Goal: Task Accomplishment & Management: Manage account settings

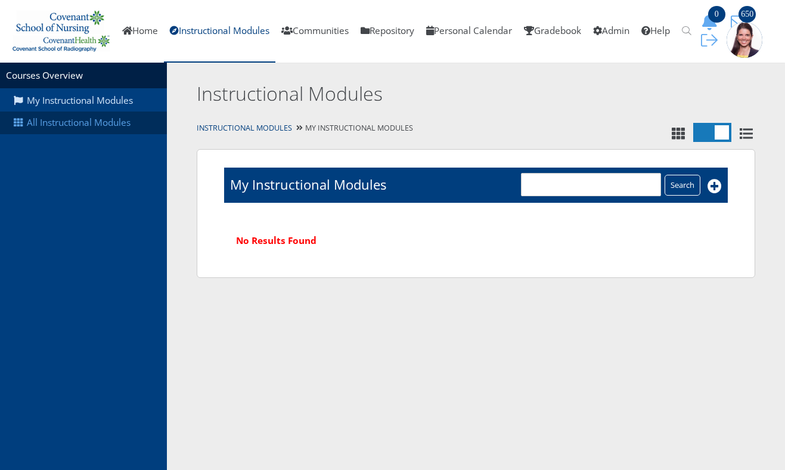
click at [113, 120] on link "All Instructional Modules" at bounding box center [83, 122] width 167 height 23
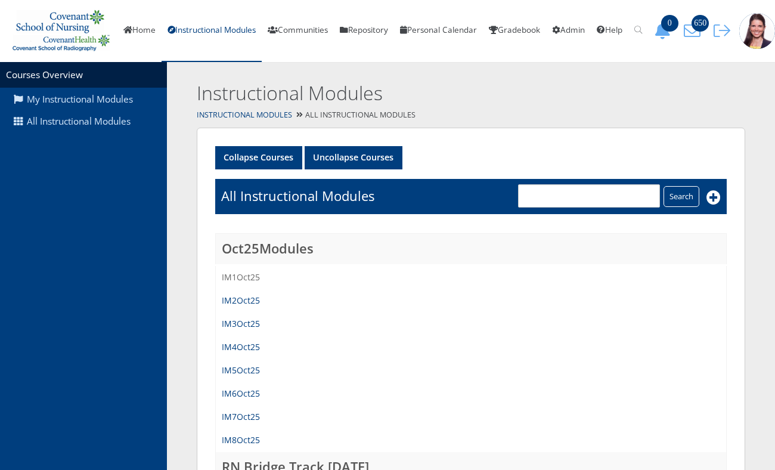
click at [235, 283] on link "IM1Oct25" at bounding box center [241, 276] width 38 height 11
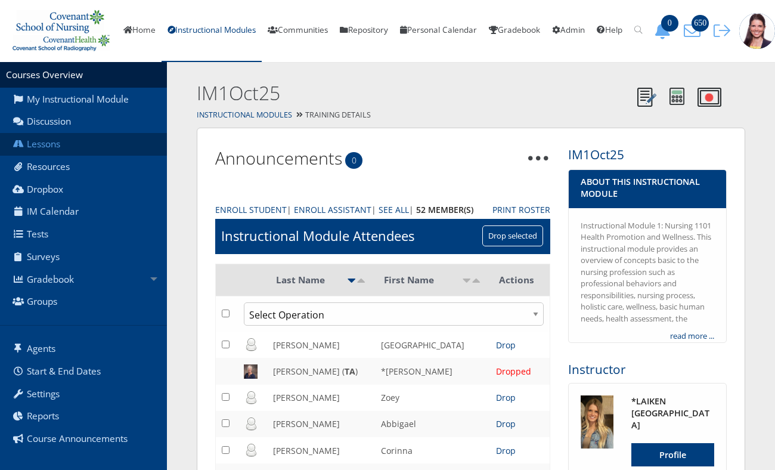
click at [48, 153] on link "Lessons" at bounding box center [83, 144] width 167 height 23
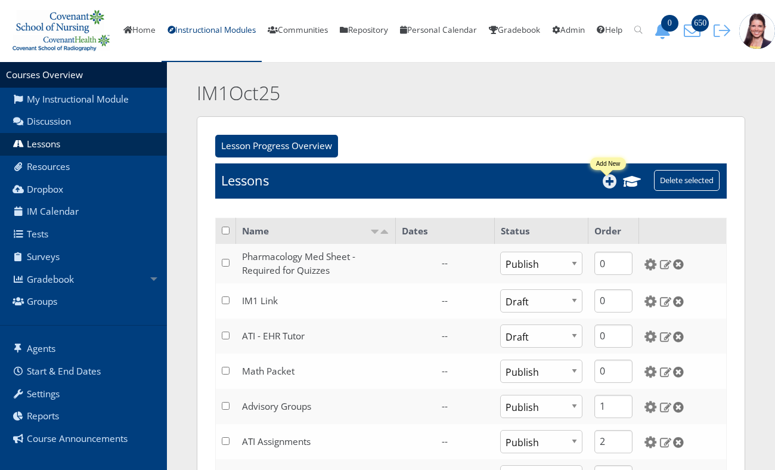
click at [607, 188] on icon at bounding box center [610, 181] width 14 height 14
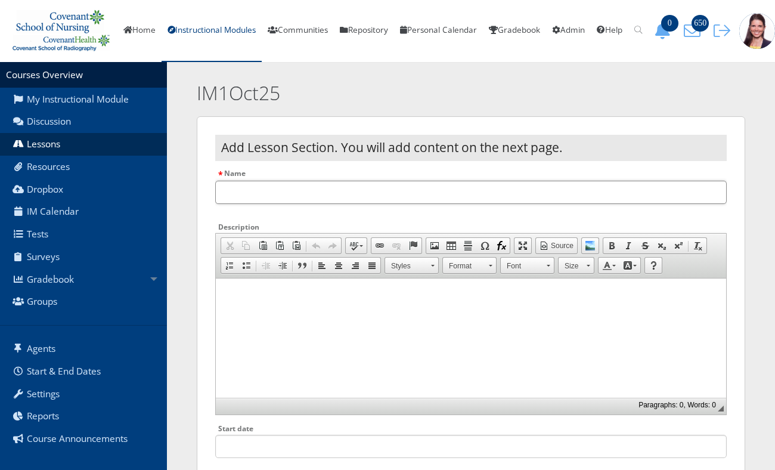
click at [298, 202] on input "Name" at bounding box center [470, 192] width 511 height 23
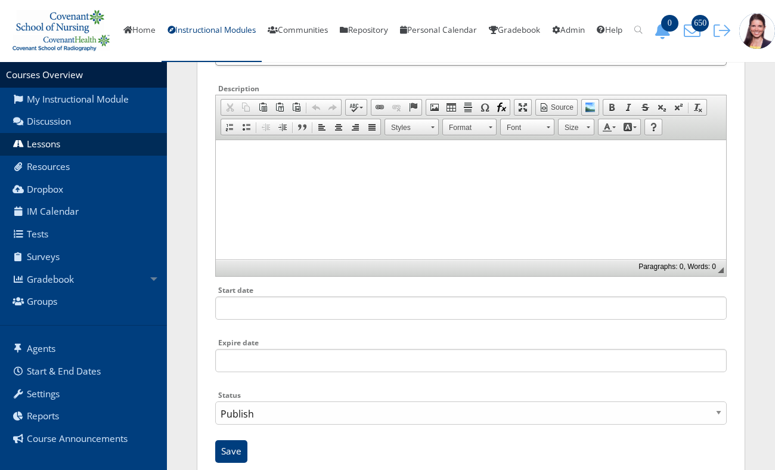
scroll to position [182, 0]
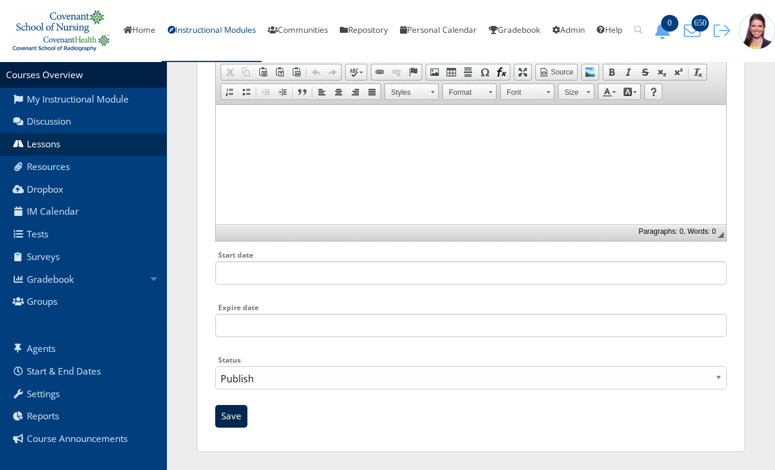
type input "CSON Need to Know Medications"
click at [231, 417] on input "Save" at bounding box center [231, 416] width 32 height 23
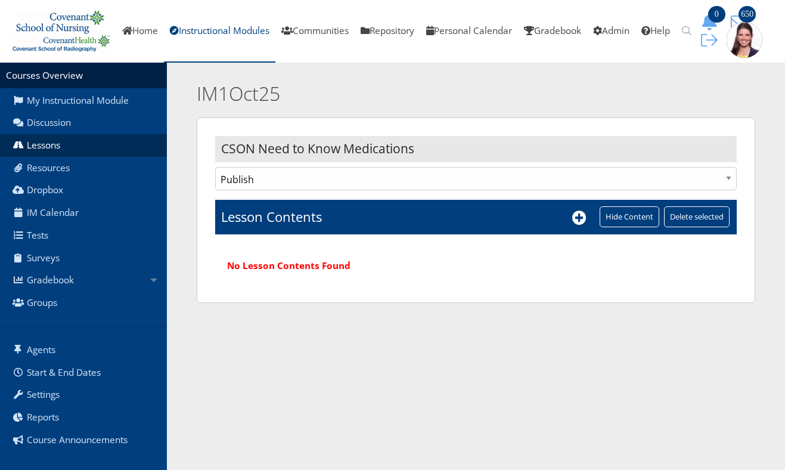
click at [569, 219] on td "Lesson Contents" at bounding box center [403, 217] width 377 height 35
click at [581, 218] on icon at bounding box center [579, 217] width 14 height 14
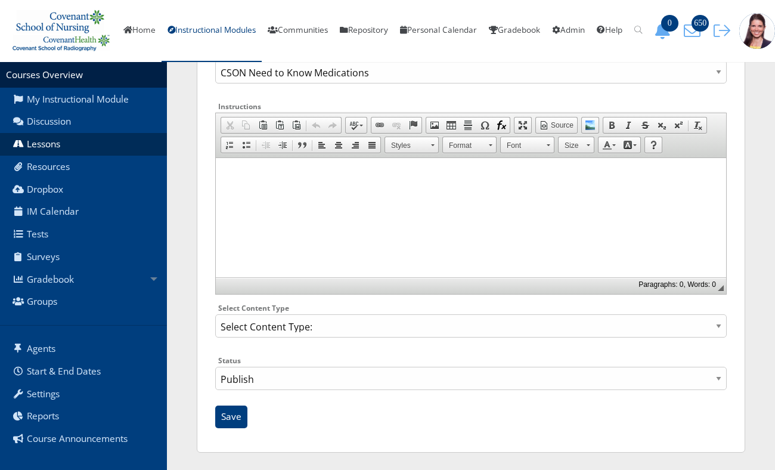
scroll to position [141, 0]
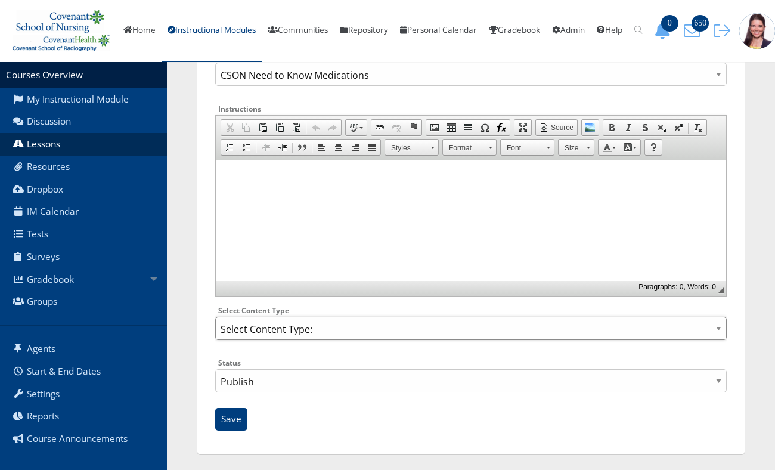
click at [306, 340] on select "Select Content Type: Add Audio File Add File Discussion Forum Discussion Post D…" at bounding box center [470, 327] width 511 height 23
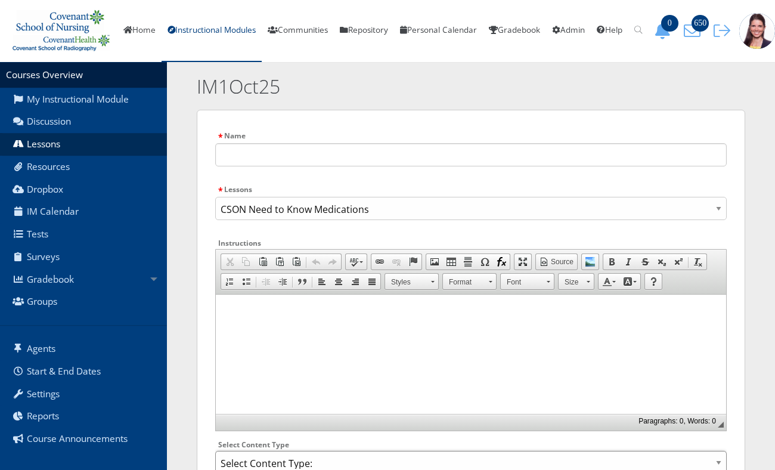
scroll to position [153, 0]
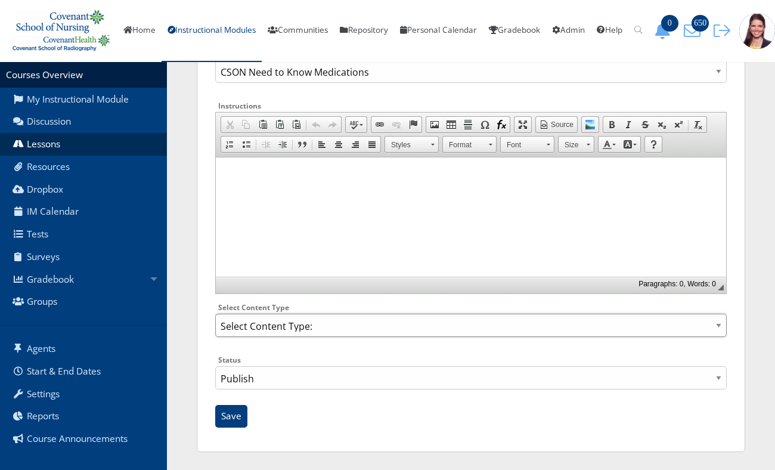
click at [369, 334] on select "Select Content Type: Add Audio File Add File Discussion Forum Discussion Post D…" at bounding box center [470, 325] width 511 height 23
click at [215, 314] on select "Select Content Type: Add Audio File Add File Discussion Forum Discussion Post D…" at bounding box center [470, 325] width 511 height 23
select select "NewFile"
click option "Add File" at bounding box center [0, 0] width 0 height 0
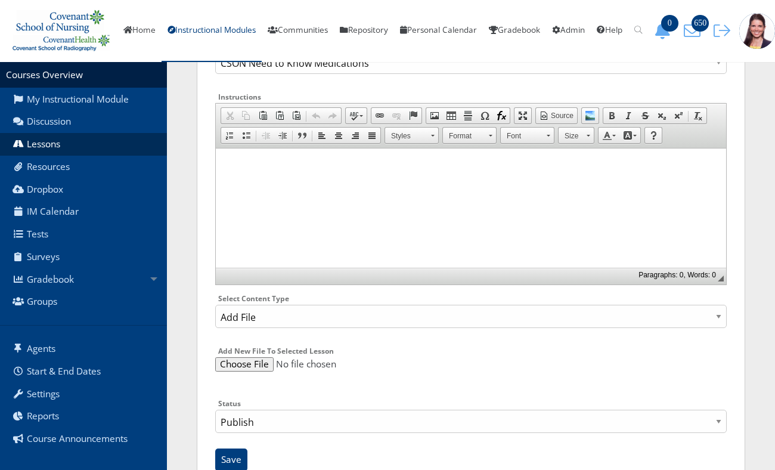
click at [238, 370] on input "file" at bounding box center [470, 364] width 511 height 14
type input "C:\fakepath\CSON Need to Know Medications_1025.pdf"
click at [231, 461] on input "Save" at bounding box center [231, 459] width 32 height 23
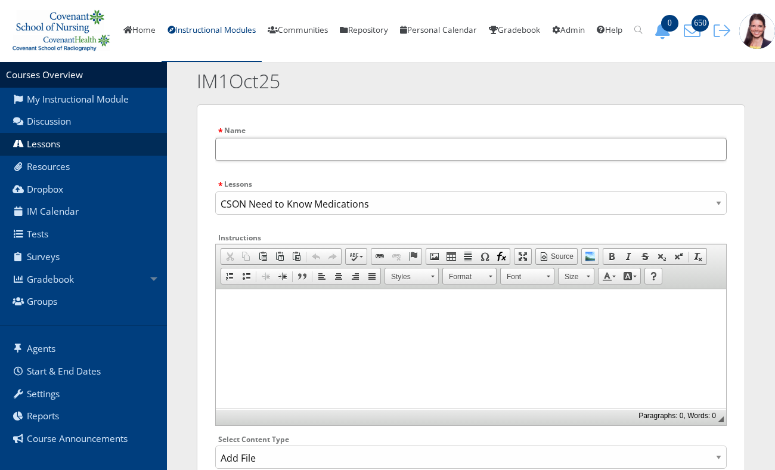
scroll to position [21, 0]
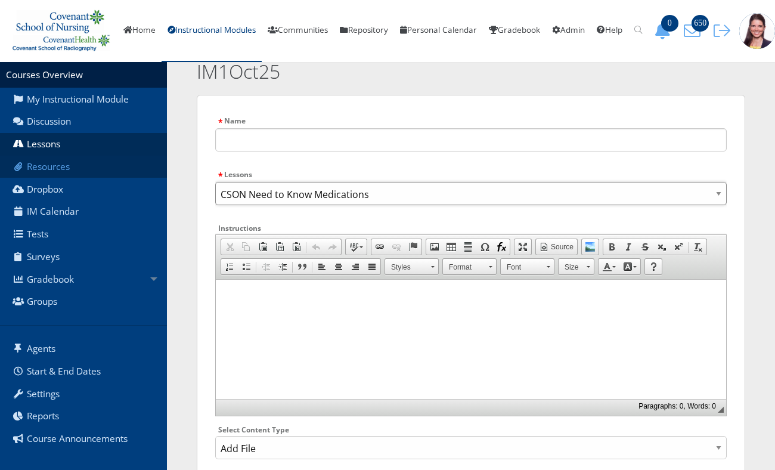
drag, startPoint x: 380, startPoint y: 204, endPoint x: 129, endPoint y: 184, distance: 251.7
click at [129, 184] on section "Courses Overview My Instructional Module Discussion Lessons Resources Dropbox I…" at bounding box center [387, 334] width 775 height 586
select select "26220"
click at [243, 150] on input "text" at bounding box center [470, 139] width 511 height 23
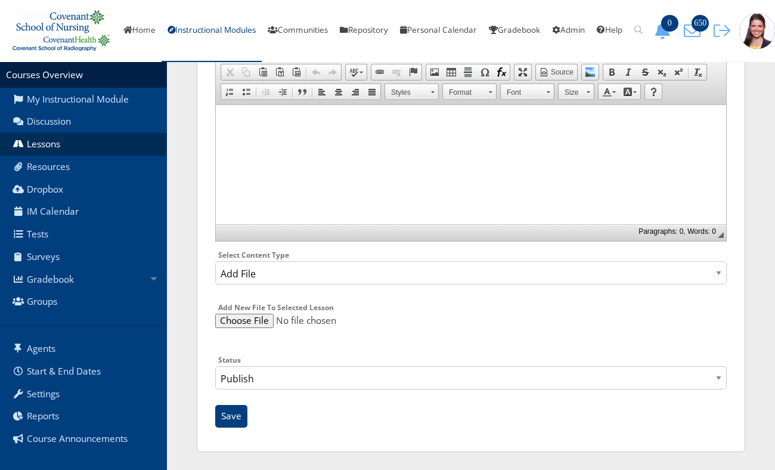
scroll to position [206, 0]
type input "CSON Need to Know Medications"
click at [229, 421] on input "Save" at bounding box center [231, 416] width 32 height 23
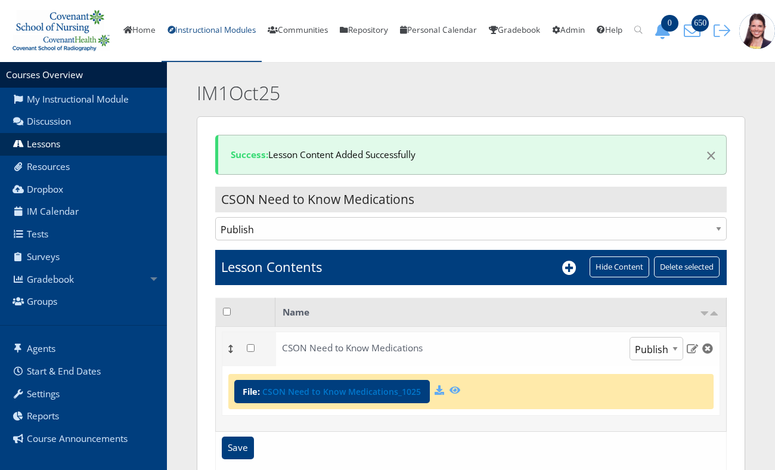
click at [210, 33] on link "Instructional Modules" at bounding box center [212, 31] width 100 height 62
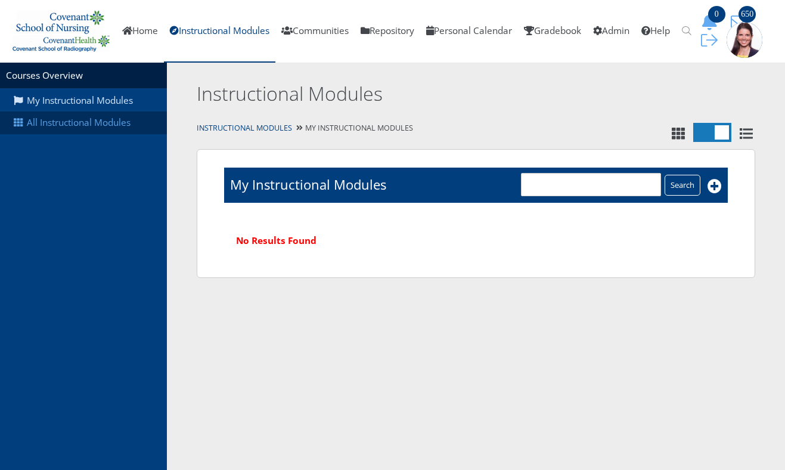
click at [95, 122] on link "All Instructional Modules" at bounding box center [83, 122] width 167 height 23
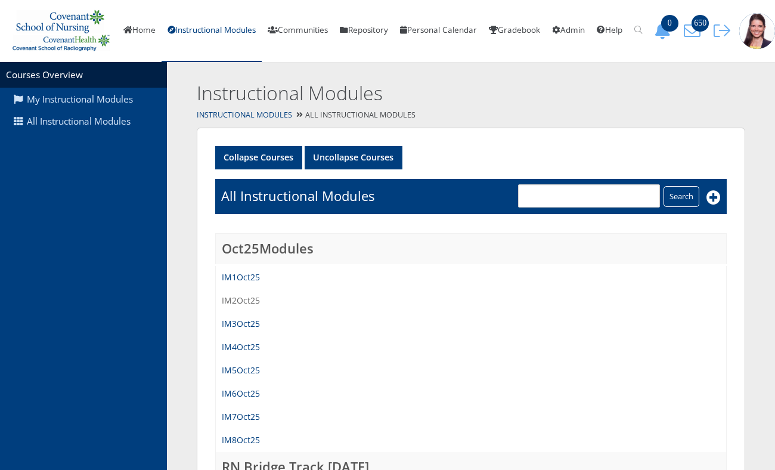
click at [236, 306] on link "IM2Oct25" at bounding box center [241, 299] width 38 height 11
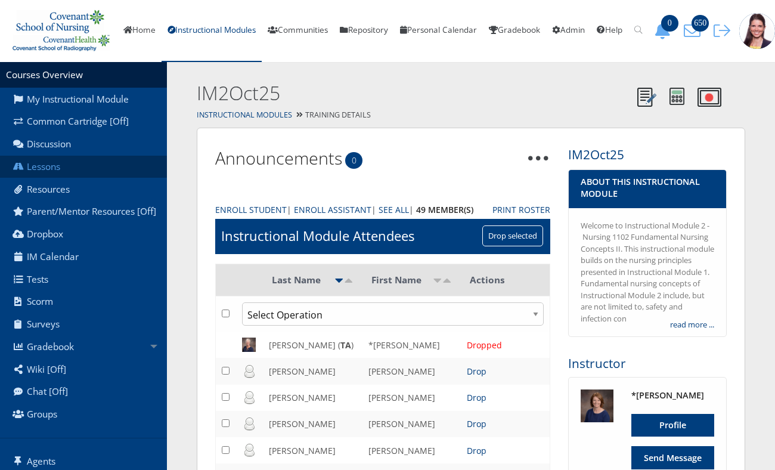
click at [55, 172] on link "Lessons" at bounding box center [83, 167] width 167 height 23
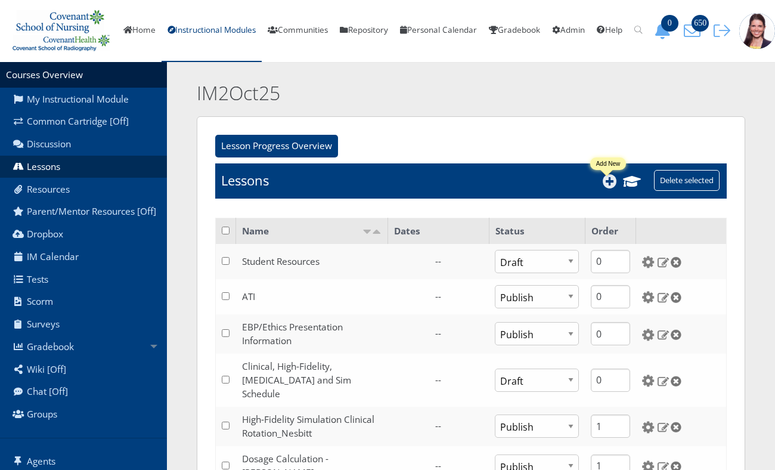
click at [606, 188] on icon at bounding box center [610, 181] width 14 height 14
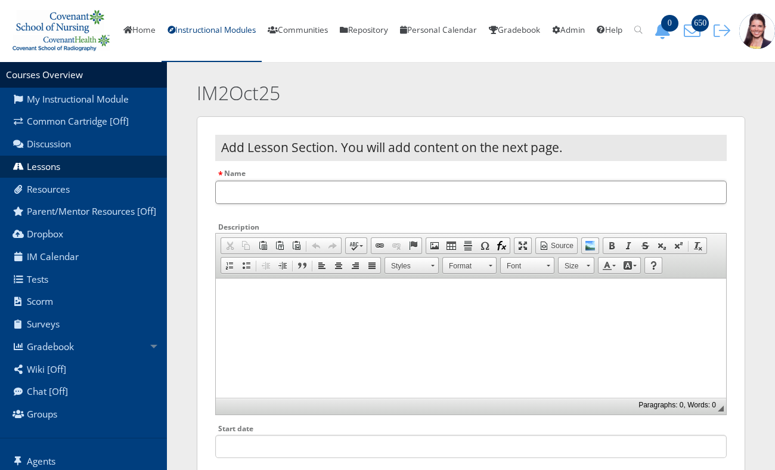
click at [526, 198] on input "Name" at bounding box center [470, 192] width 511 height 23
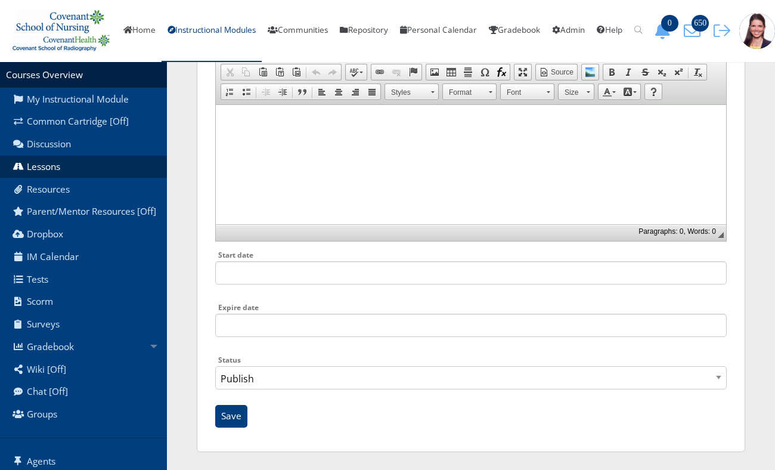
scroll to position [180, 0]
type input "CSON Need to Know Medications"
click at [228, 423] on input "Save" at bounding box center [231, 416] width 32 height 23
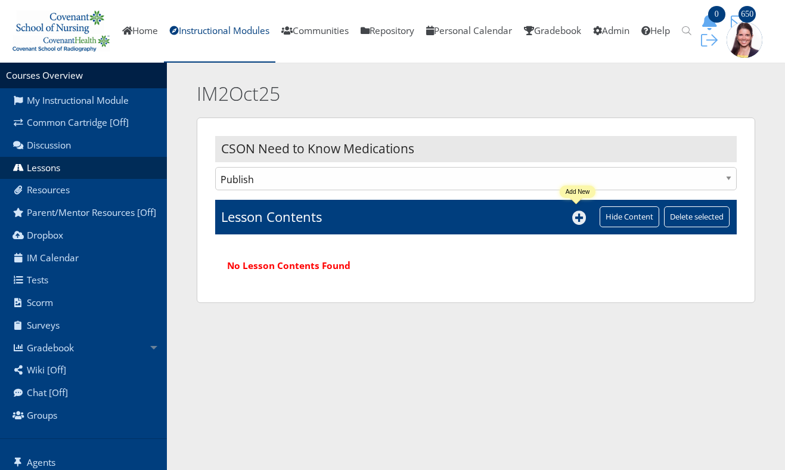
click at [579, 219] on icon at bounding box center [579, 217] width 14 height 14
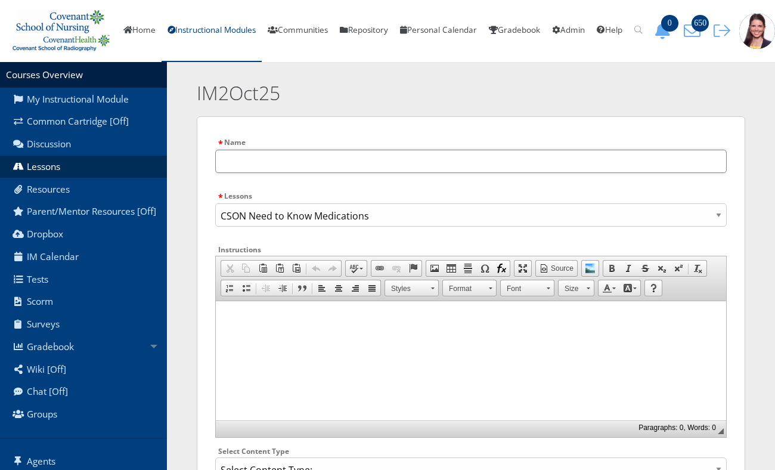
click at [276, 166] on input "text" at bounding box center [470, 161] width 511 height 23
paste input "gabby.bustoz22@gmail.com"
type input "gabby.bustoz22@gmail.com"
drag, startPoint x: 373, startPoint y: 228, endPoint x: 228, endPoint y: 231, distance: 145.5
click at [228, 226] on select "ATI CSON Need to Know Medications Clinical, High-Fidelity, Phlebotomy and Sim S…" at bounding box center [470, 214] width 511 height 23
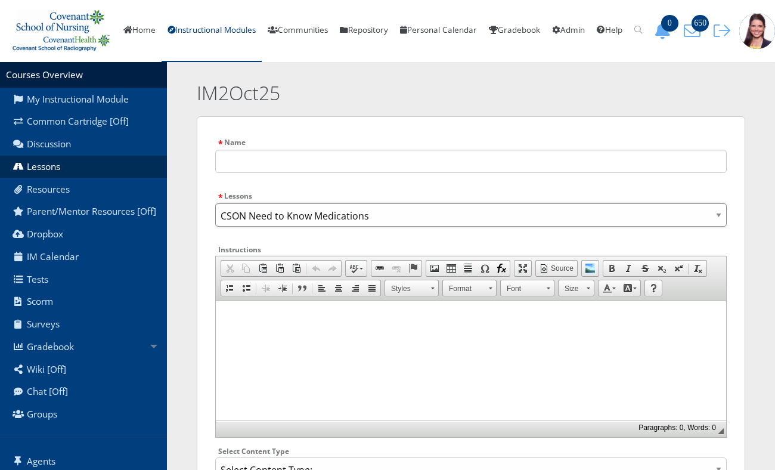
click at [215, 203] on select "ATI CSON Need to Know Medications Clinical, High-Fidelity, Phlebotomy and Sim S…" at bounding box center [470, 214] width 511 height 23
click at [292, 166] on input "text" at bounding box center [470, 161] width 511 height 23
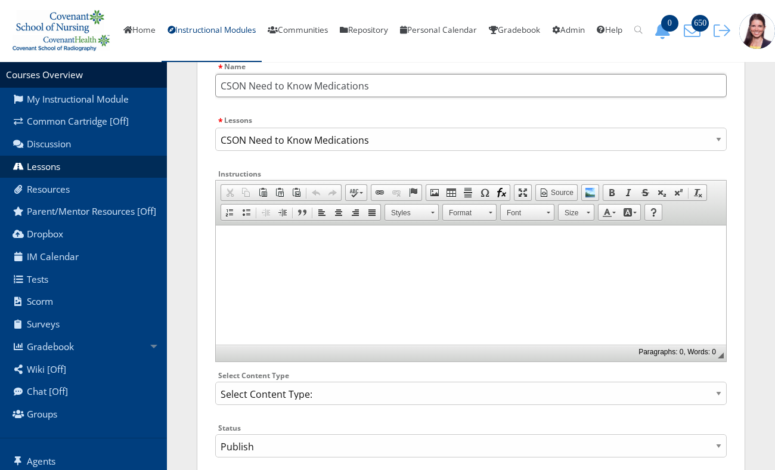
scroll to position [153, 0]
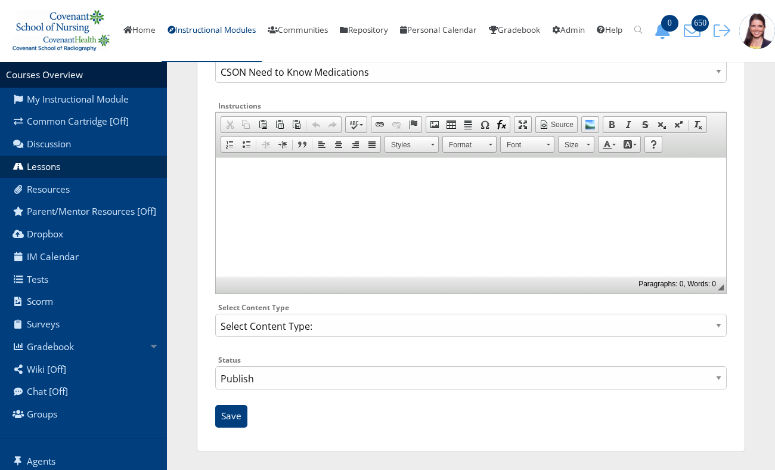
type input "CSON Need to Know Medications"
click at [302, 327] on select "Select Content Type: Add Audio File Add File Discussion Forum Discussion Post D…" at bounding box center [470, 325] width 511 height 23
select select "NewFile"
click option "Add File" at bounding box center [0, 0] width 0 height 0
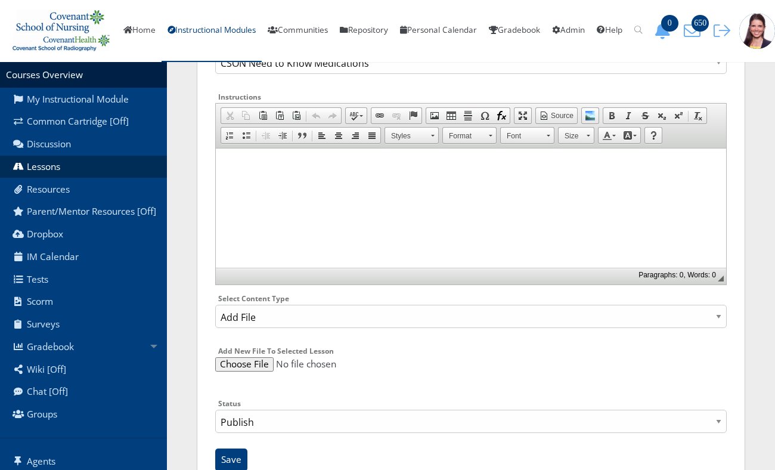
click at [233, 371] on input "file" at bounding box center [470, 364] width 511 height 14
type input "C:\fakepath\CSON Need to Know Medications_1025.pdf"
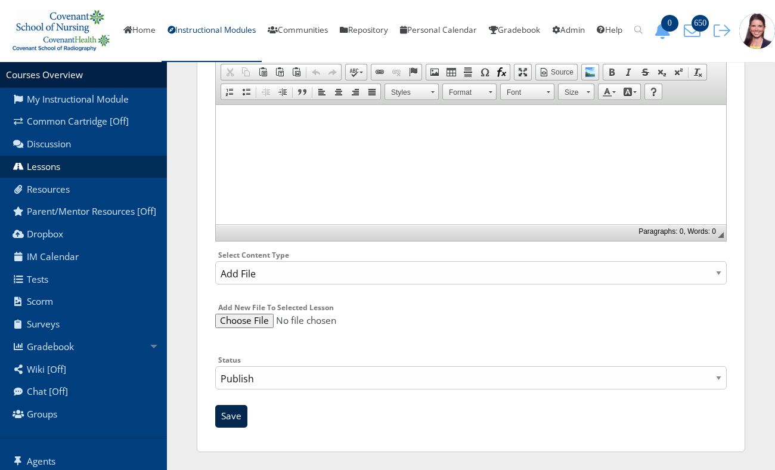
click at [243, 408] on input "Save" at bounding box center [231, 416] width 32 height 23
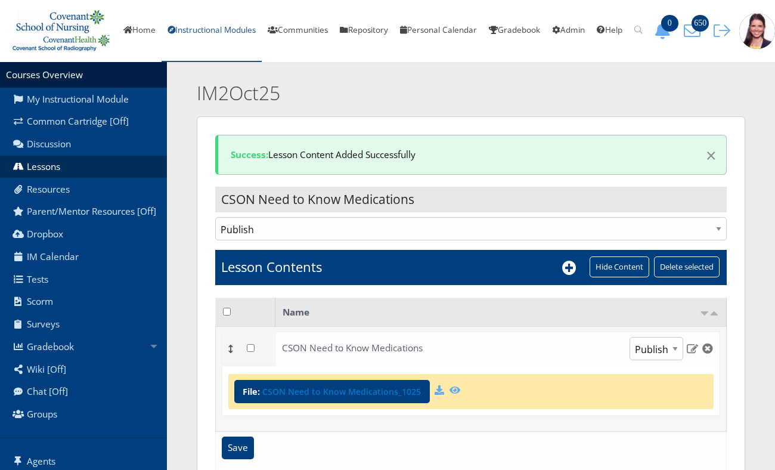
click at [231, 36] on link "Instructional Modules" at bounding box center [212, 31] width 100 height 62
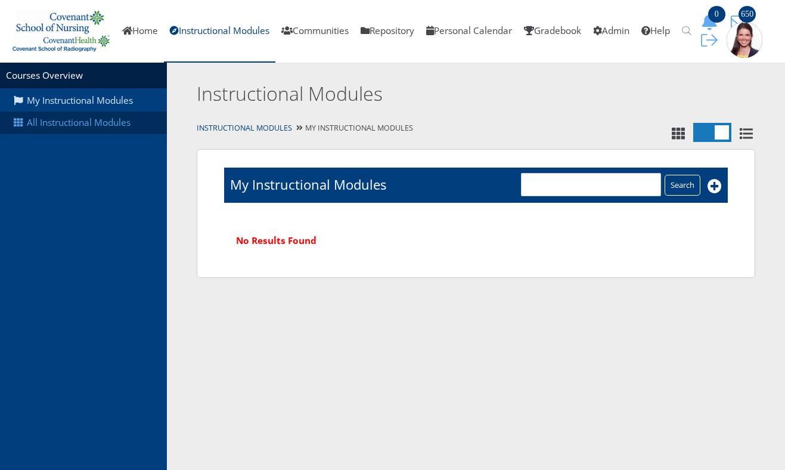
click at [97, 118] on link "All Instructional Modules" at bounding box center [83, 122] width 167 height 23
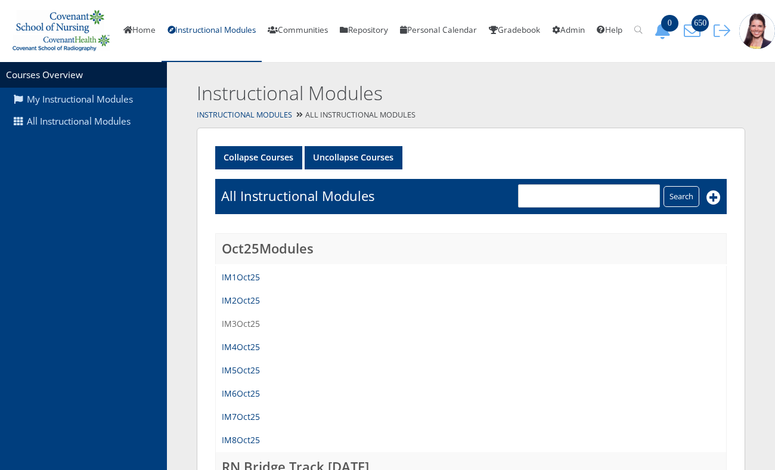
click at [237, 328] on link "IM3Oct25" at bounding box center [241, 323] width 38 height 11
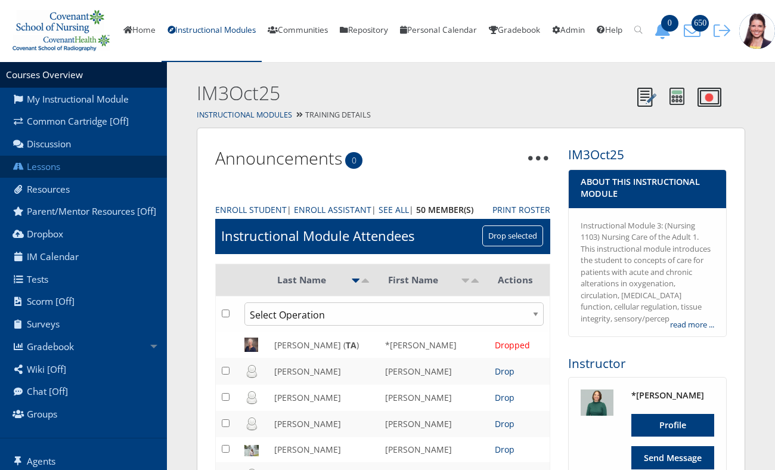
click at [58, 178] on link "Lessons" at bounding box center [83, 167] width 167 height 23
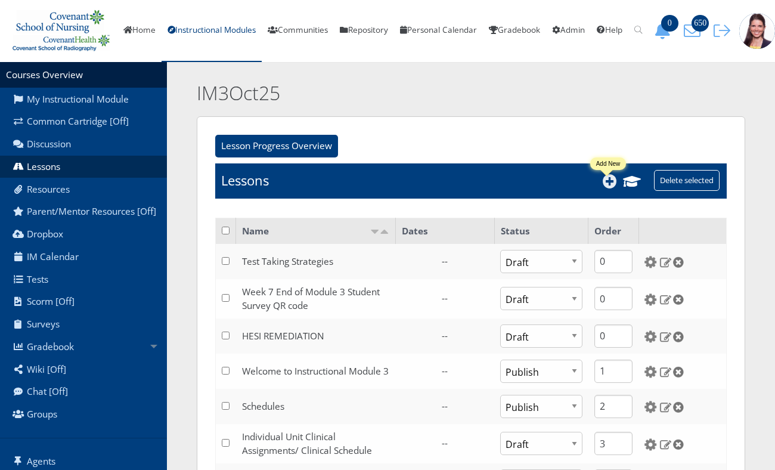
click at [606, 187] on icon at bounding box center [610, 181] width 14 height 14
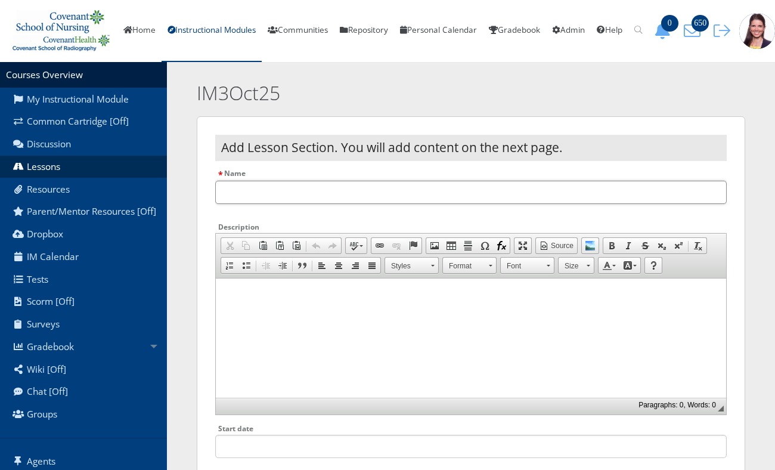
click at [335, 201] on input "Name" at bounding box center [470, 192] width 511 height 23
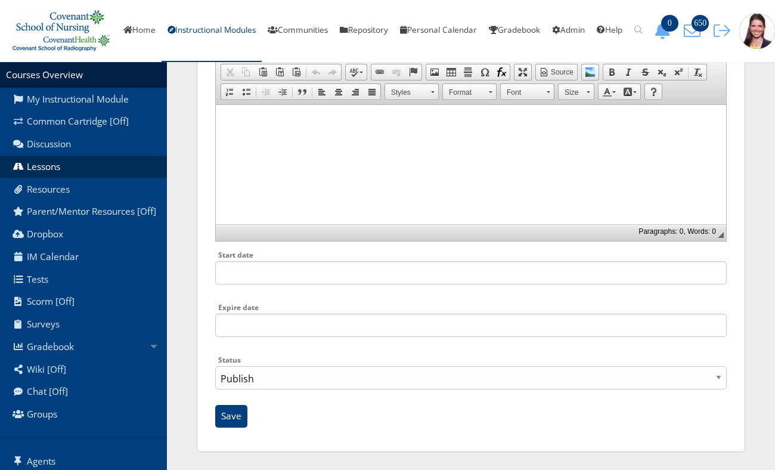
scroll to position [181, 0]
type input "CSON Need to Know Medications"
click at [235, 421] on input "Save" at bounding box center [231, 416] width 32 height 23
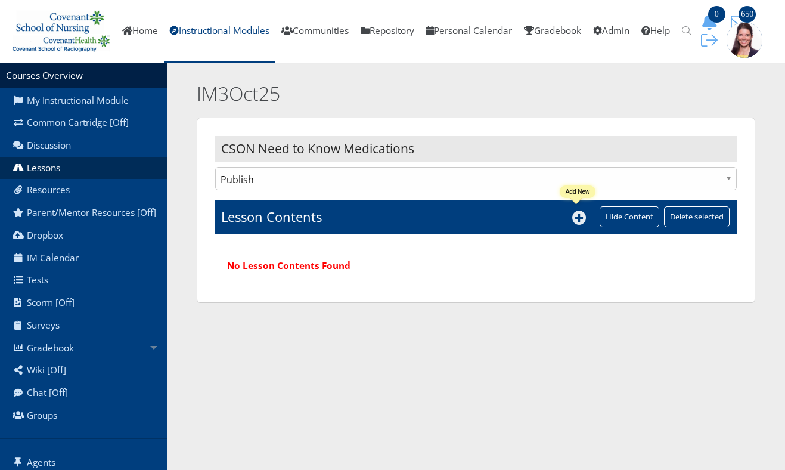
click at [576, 217] on icon at bounding box center [579, 217] width 14 height 14
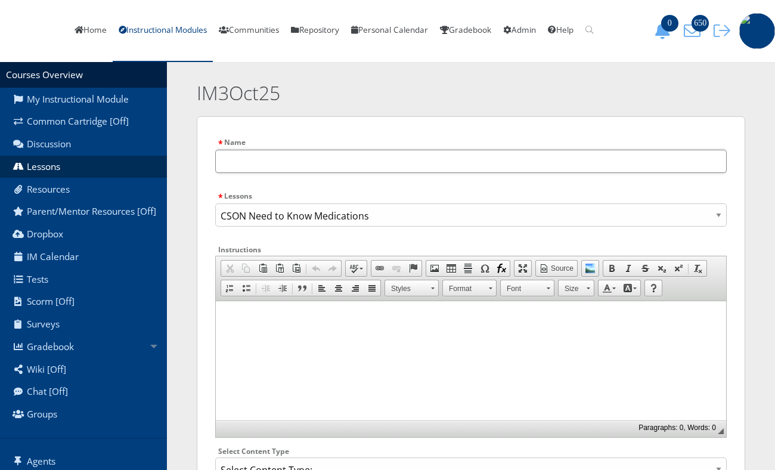
click at [242, 172] on input "text" at bounding box center [470, 161] width 511 height 23
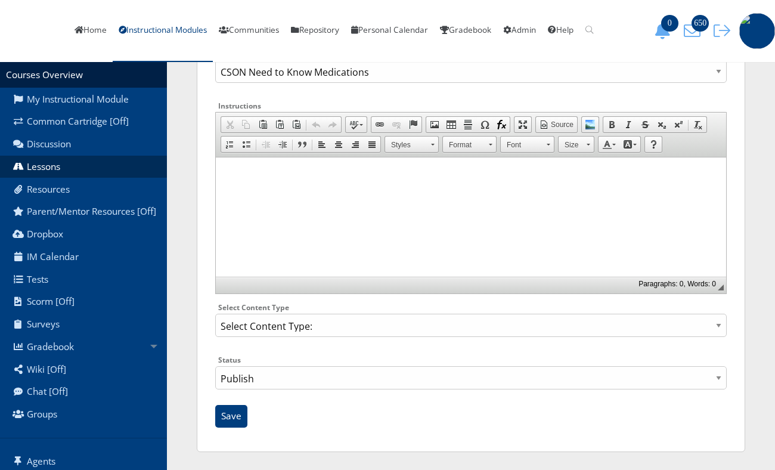
scroll to position [152, 0]
type input "CSON Need to Know Medications"
click at [305, 335] on select "Select Content Type: Add Audio File Add File Discussion Forum Discussion Post D…" at bounding box center [470, 325] width 511 height 23
select select "NewFile"
click option "Add File" at bounding box center [0, 0] width 0 height 0
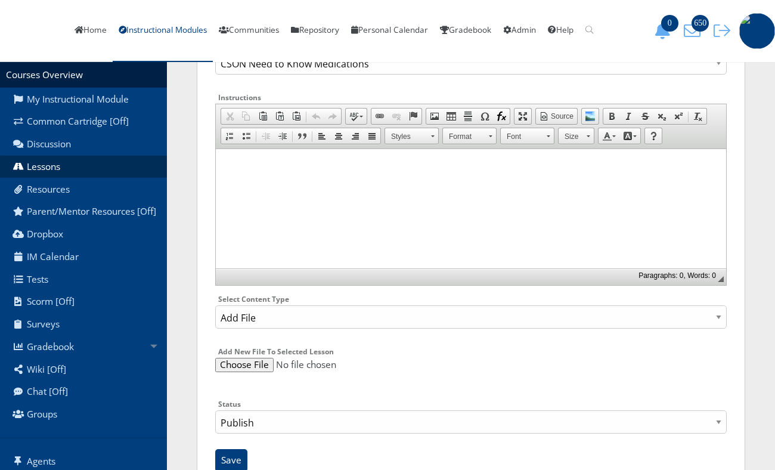
click at [232, 372] on input "file" at bounding box center [470, 365] width 511 height 14
type input "C:\fakepath\CSON Need to Know Medications_1025.pdf"
click at [232, 464] on input "Save" at bounding box center [231, 460] width 32 height 23
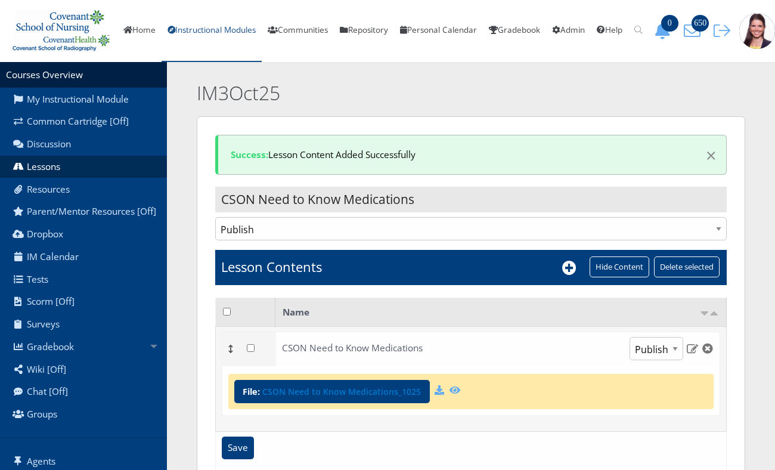
click at [219, 39] on link "Instructional Modules" at bounding box center [212, 31] width 100 height 62
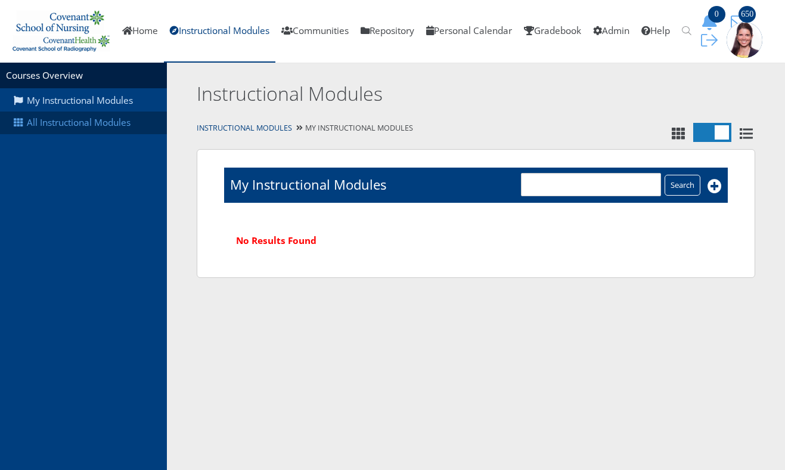
click at [85, 128] on link "All Instructional Modules" at bounding box center [83, 122] width 167 height 23
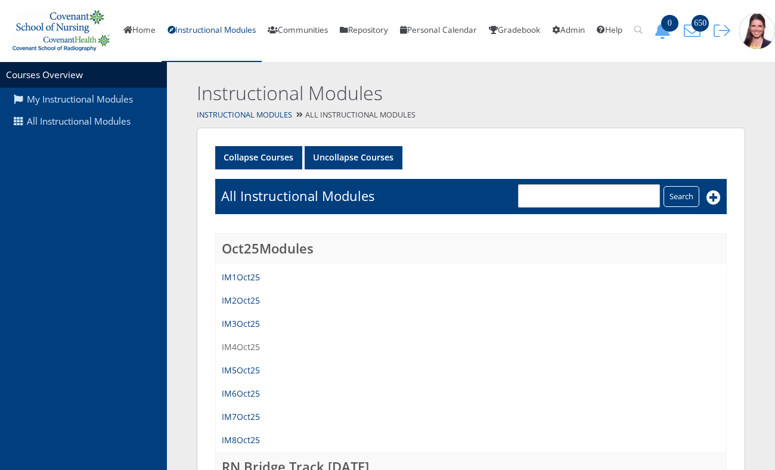
click at [231, 352] on link "IM4Oct25" at bounding box center [241, 346] width 38 height 11
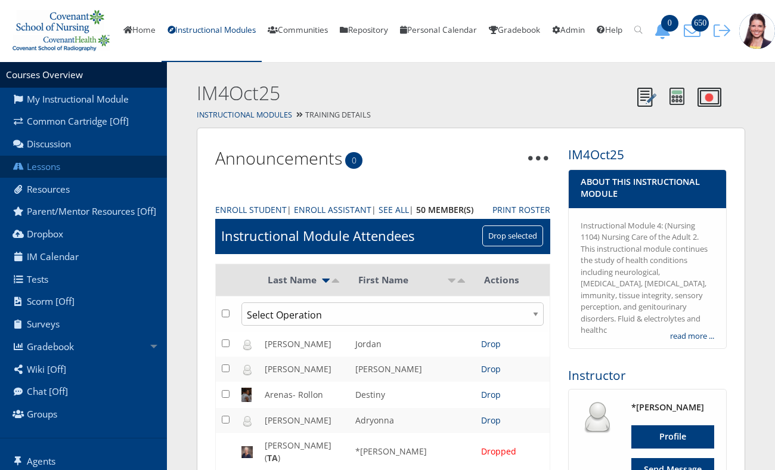
click at [48, 178] on link "Lessons" at bounding box center [83, 167] width 167 height 23
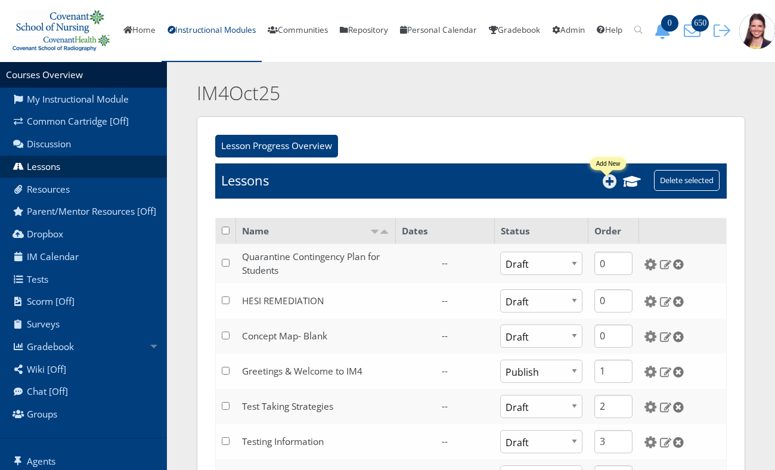
click at [609, 188] on icon at bounding box center [610, 181] width 14 height 14
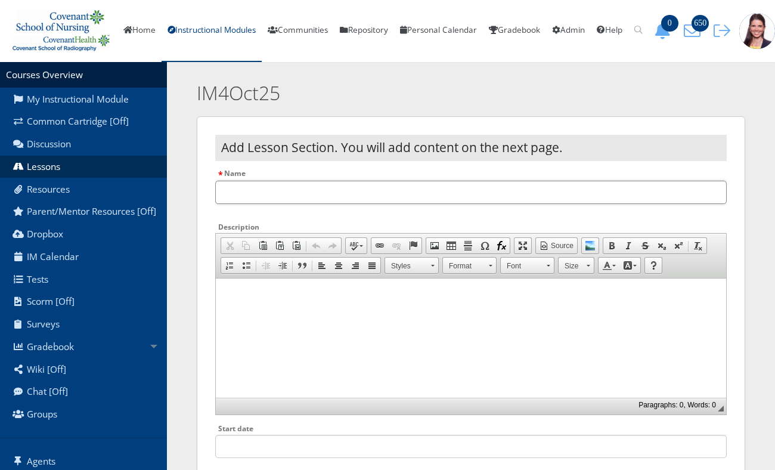
click at [347, 196] on input "Name" at bounding box center [470, 192] width 511 height 23
type input "CSON Need to Know Medications"
click at [272, 303] on html at bounding box center [471, 337] width 510 height 119
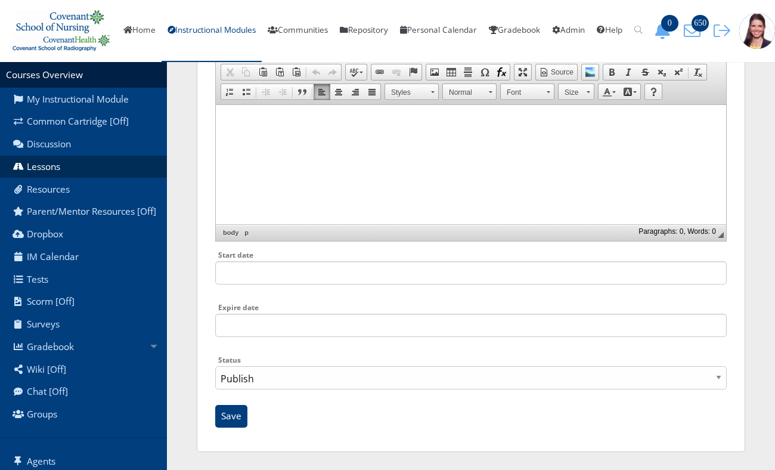
scroll to position [181, 0]
click at [232, 419] on input "Save" at bounding box center [231, 416] width 32 height 23
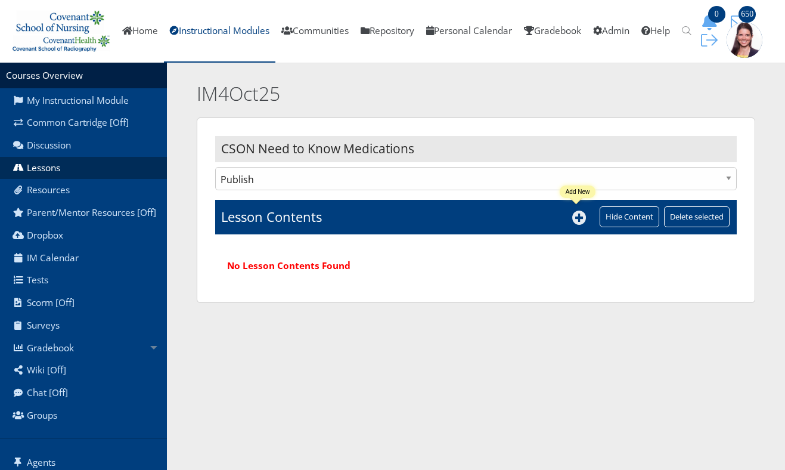
click at [578, 221] on icon at bounding box center [579, 217] width 14 height 14
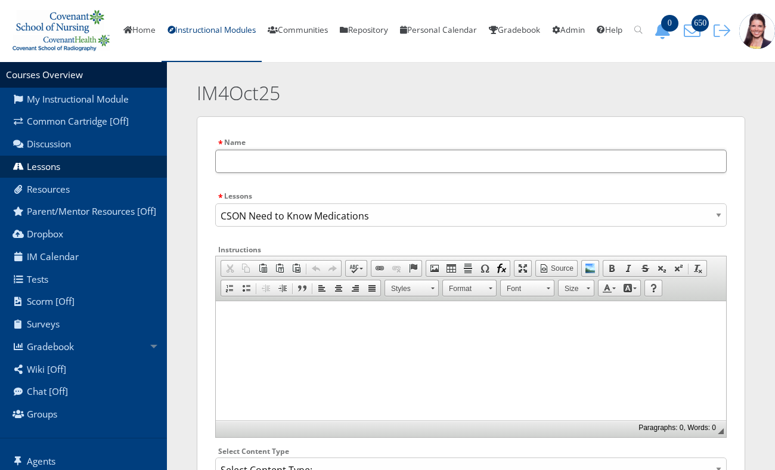
click at [353, 171] on input "text" at bounding box center [470, 161] width 511 height 23
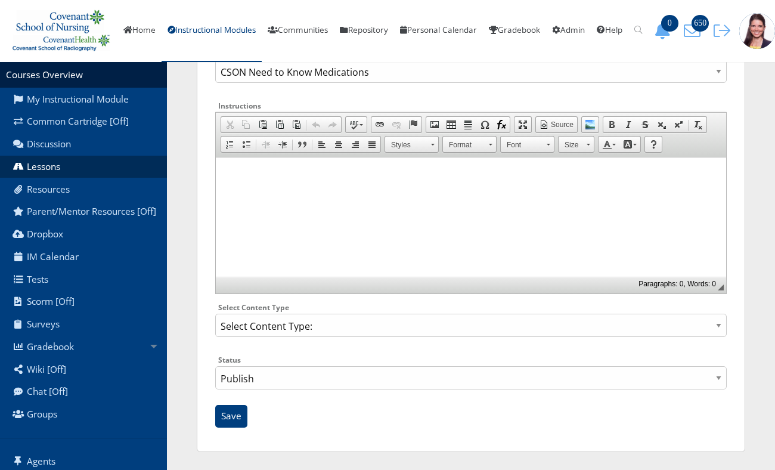
scroll to position [145, 0]
type input "CSON Need to Know Medications"
click at [311, 346] on div "Select Content Type Select Content Type: Add Audio File Add File Discussion For…" at bounding box center [470, 323] width 511 height 46
click at [215, 314] on select "Select Content Type: Add Audio File Add File Discussion Forum Discussion Post D…" at bounding box center [470, 325] width 511 height 23
select select "NewFile"
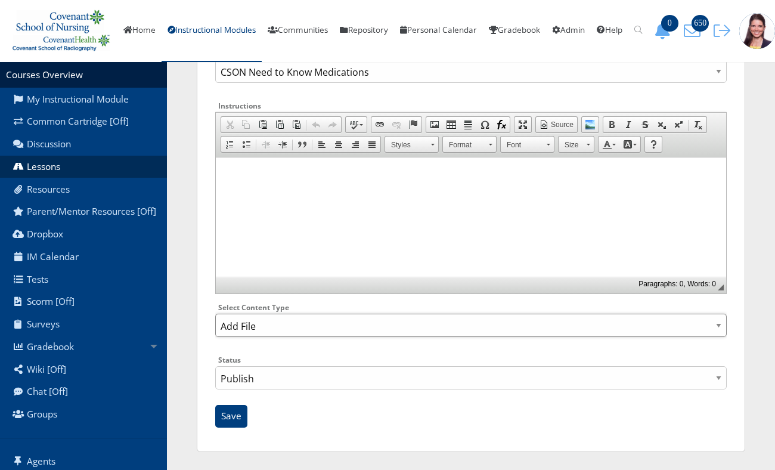
click option "Add File" at bounding box center [0, 0] width 0 height 0
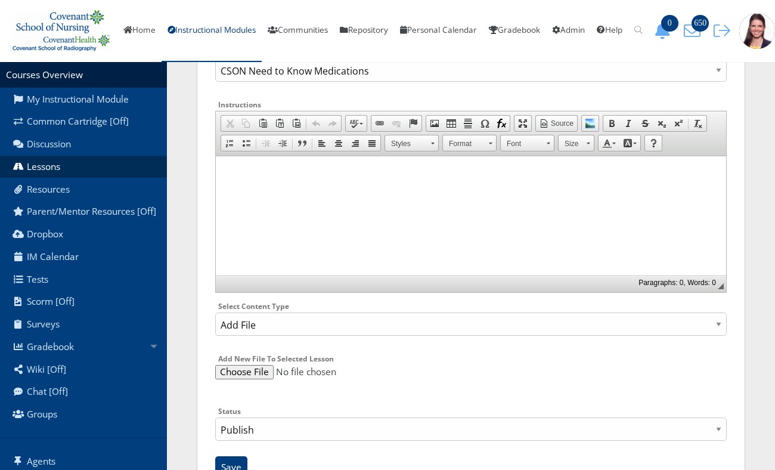
click at [238, 379] on input "file" at bounding box center [470, 372] width 511 height 14
type input "C:\fakepath\CSON Need to Know Medications_1025.pdf"
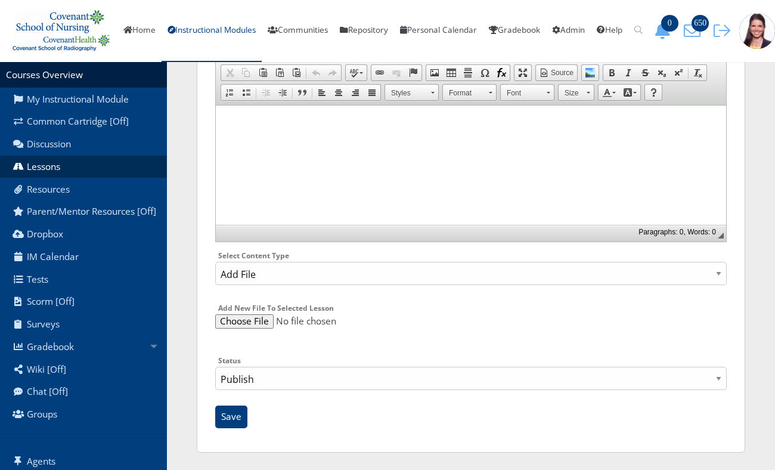
scroll to position [206, 0]
click at [228, 420] on input "Save" at bounding box center [231, 416] width 32 height 23
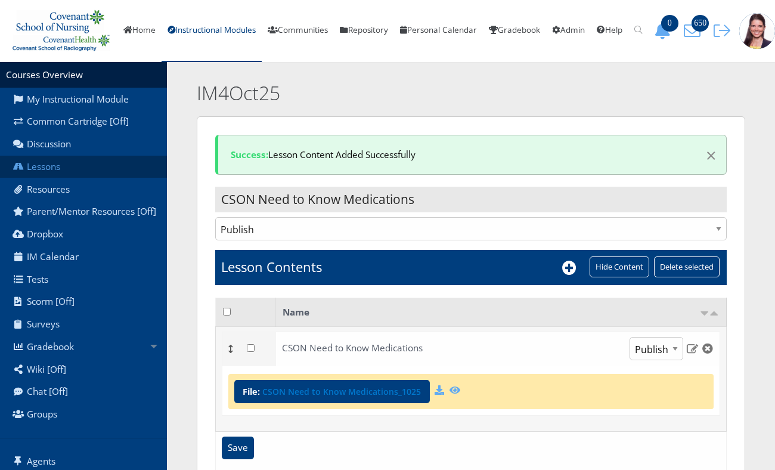
click at [47, 173] on link "Lessons" at bounding box center [83, 167] width 167 height 23
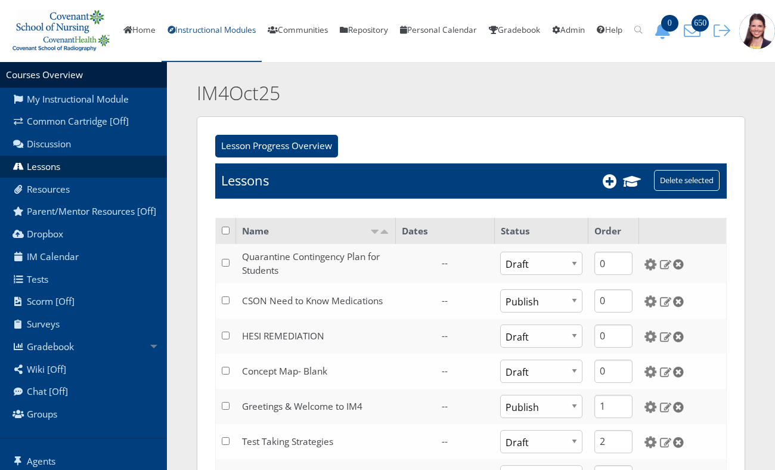
click at [215, 35] on link "Instructional Modules" at bounding box center [212, 31] width 100 height 62
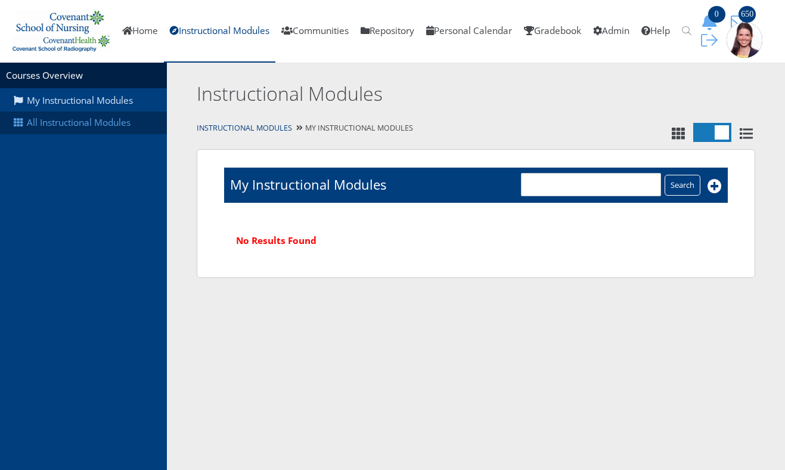
click at [118, 127] on link "All Instructional Modules" at bounding box center [83, 122] width 167 height 23
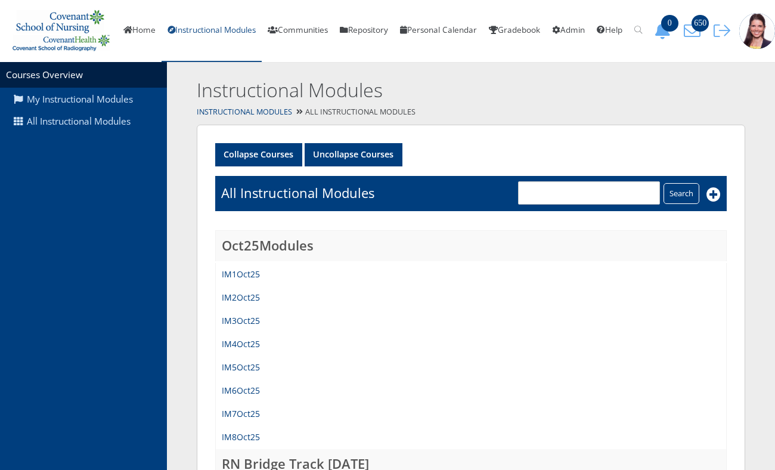
scroll to position [3, 0]
click at [243, 373] on link "IM5Oct25" at bounding box center [241, 366] width 38 height 11
click at [239, 373] on link "IM5Oct25" at bounding box center [241, 366] width 38 height 11
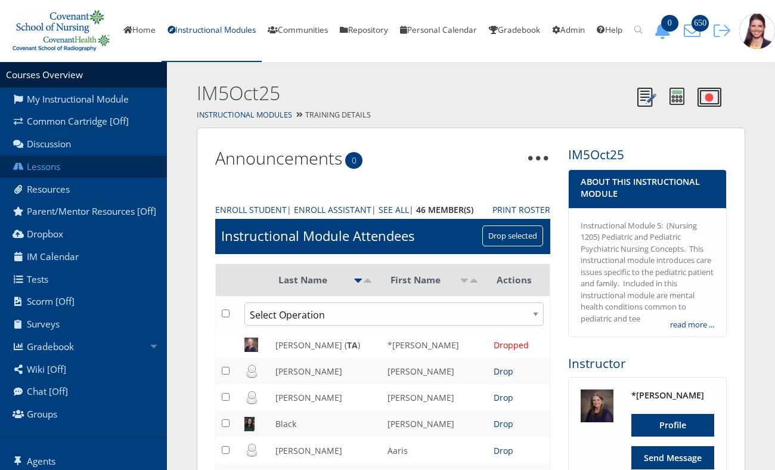
click at [54, 178] on link "Lessons" at bounding box center [83, 167] width 167 height 23
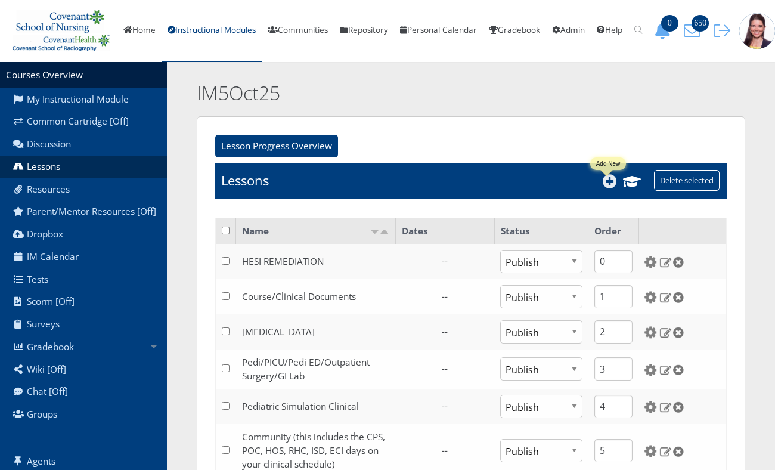
click at [606, 188] on icon at bounding box center [610, 181] width 14 height 14
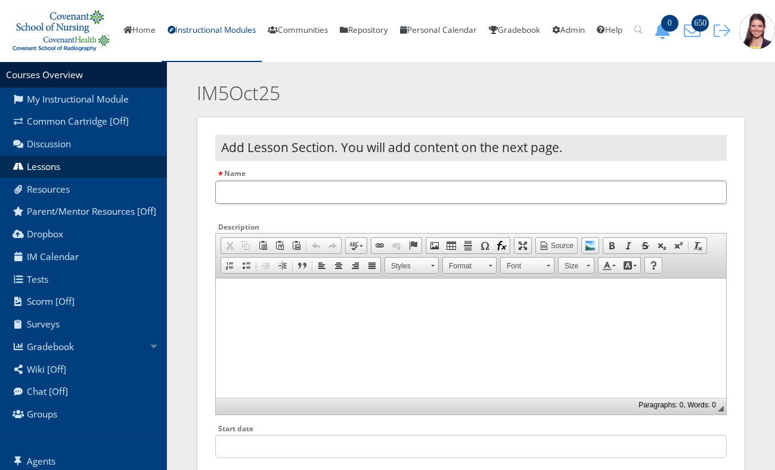
click at [254, 204] on input "Name" at bounding box center [470, 192] width 511 height 23
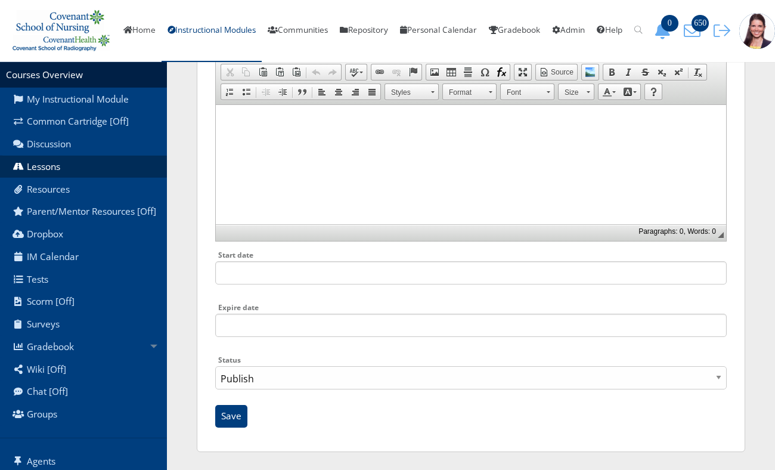
scroll to position [182, 0]
type input "CSON Need to Know Medications"
click at [243, 424] on input "Save" at bounding box center [231, 416] width 32 height 23
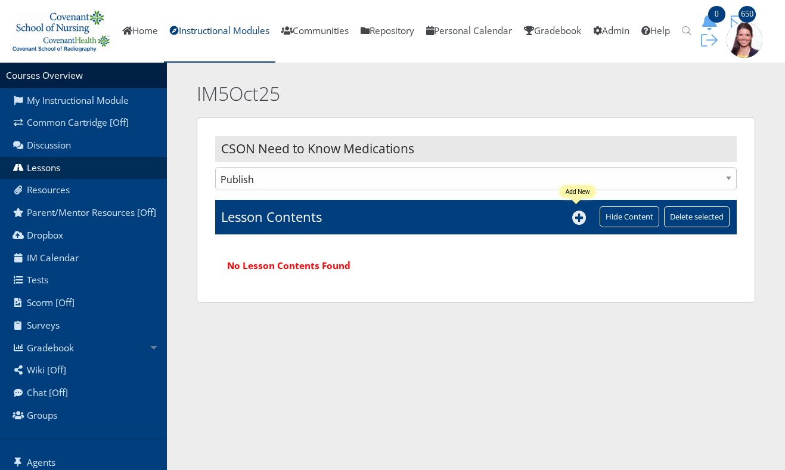
click at [574, 222] on icon at bounding box center [579, 217] width 14 height 14
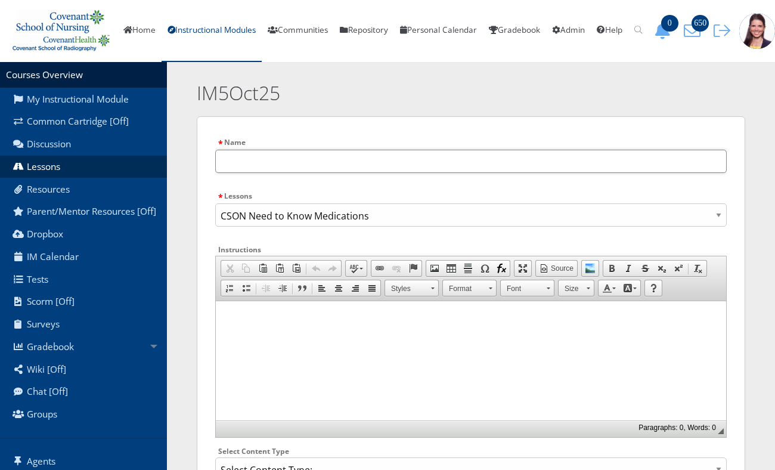
click at [355, 161] on input "text" at bounding box center [470, 161] width 511 height 23
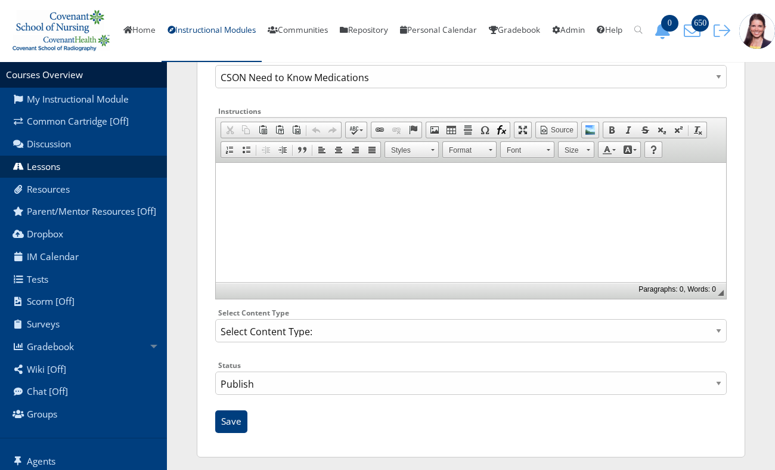
scroll to position [141, 0]
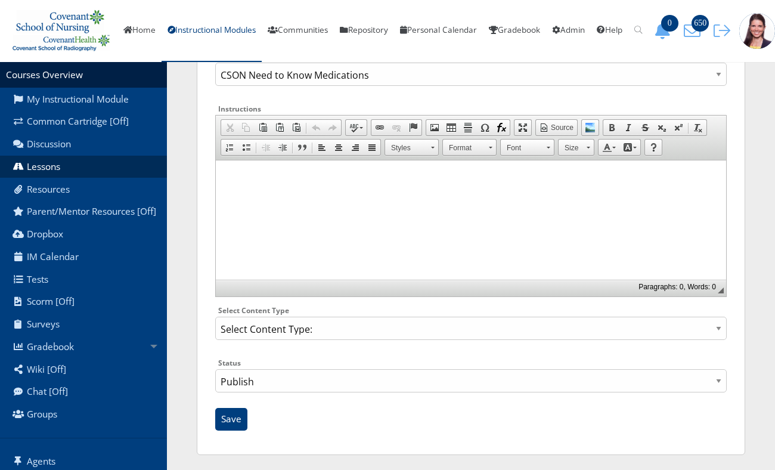
type input "CSON Need to Know Medications"
click at [339, 340] on select "Select Content Type: Add Audio File Add File Discussion Forum Discussion Post D…" at bounding box center [470, 327] width 511 height 23
click option "Discussion Forum" at bounding box center [0, 0] width 0 height 0
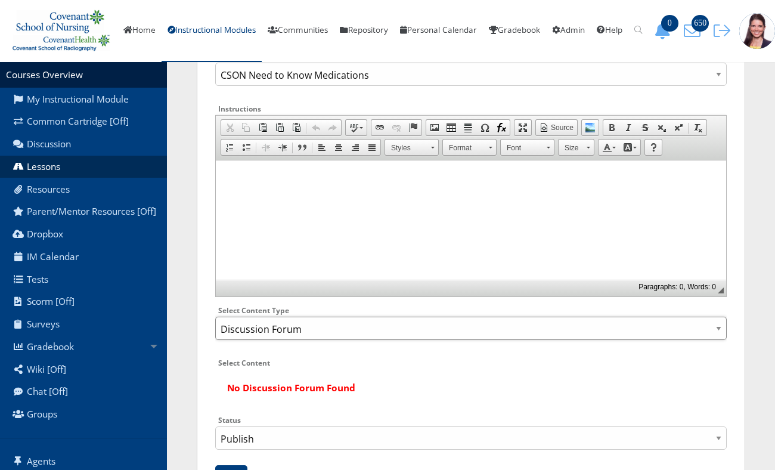
click at [315, 340] on select "Select Content Type: Add Audio File Add File Discussion Forum Discussion Post D…" at bounding box center [470, 327] width 511 height 23
select select "NewFile"
click option "Add File" at bounding box center [0, 0] width 0 height 0
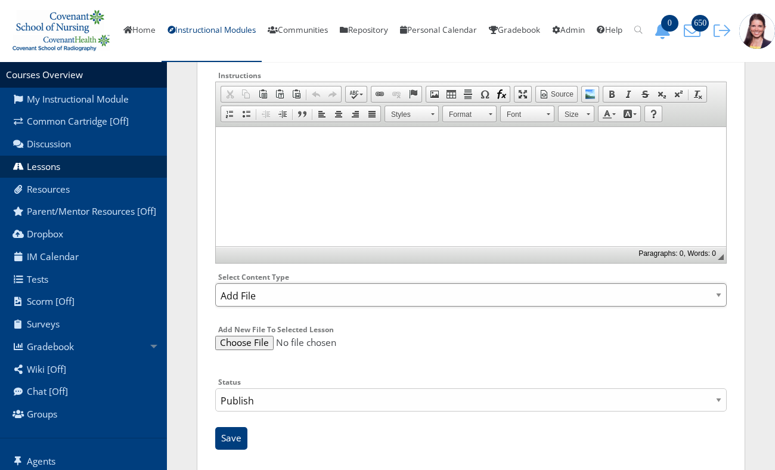
scroll to position [206, 0]
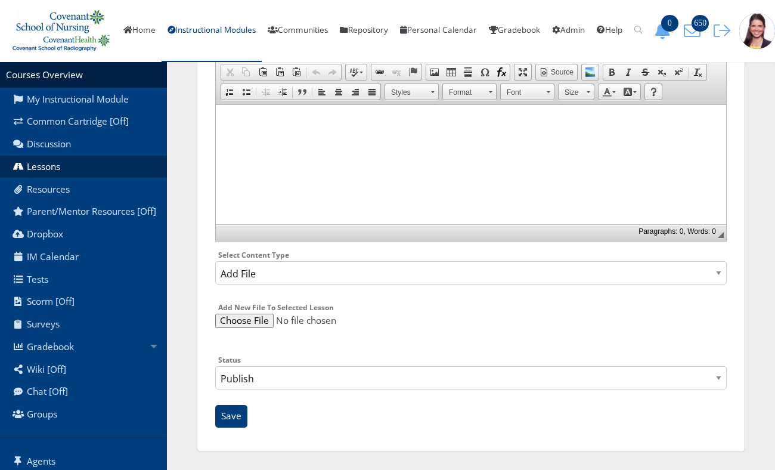
click at [240, 324] on input "file" at bounding box center [470, 321] width 511 height 14
type input "C:\fakepath\CSON Need to Know Medications_1025.pdf"
click at [226, 417] on input "Save" at bounding box center [231, 416] width 32 height 23
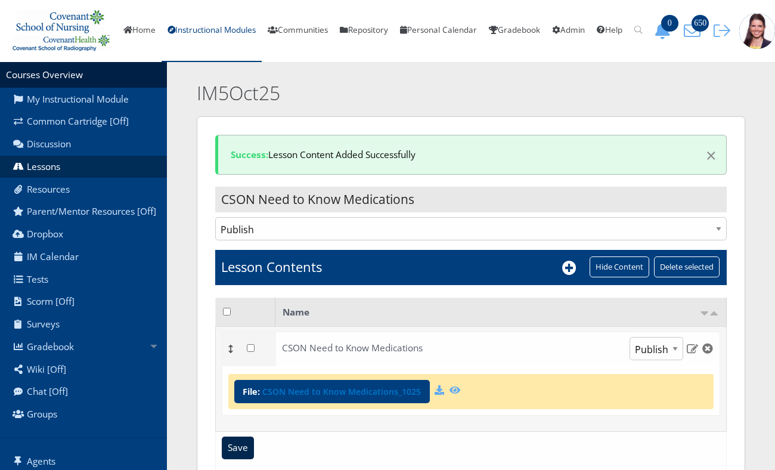
click at [243, 459] on input "Save" at bounding box center [238, 447] width 32 height 23
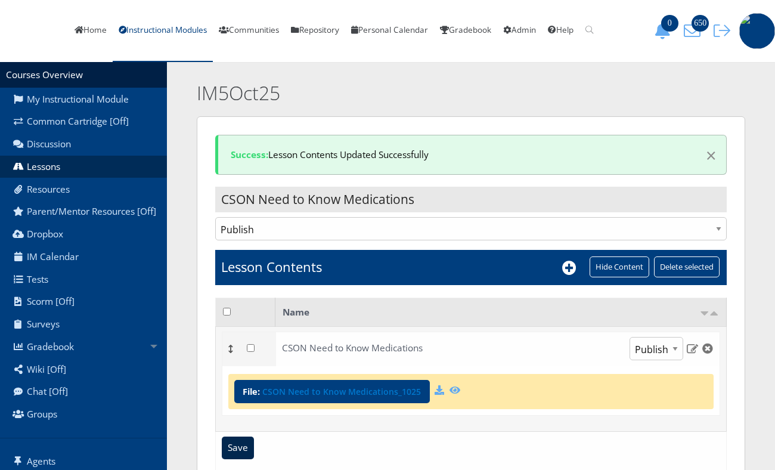
click at [242, 454] on input "Save" at bounding box center [238, 447] width 32 height 23
click at [213, 35] on link "Instructional Modules" at bounding box center [163, 31] width 100 height 62
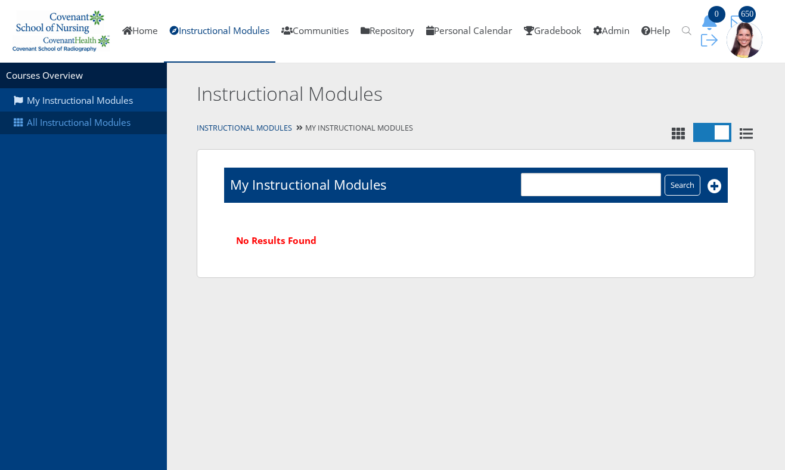
click at [97, 129] on link "All Instructional Modules" at bounding box center [83, 122] width 167 height 23
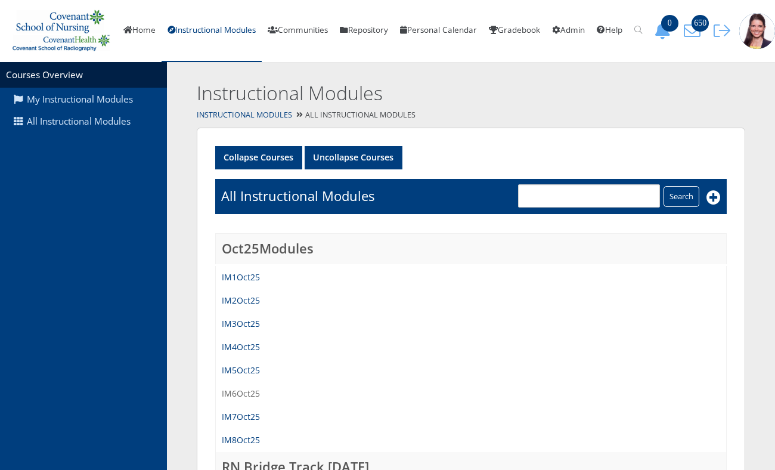
click at [238, 399] on link "IM6Oct25" at bounding box center [241, 392] width 38 height 11
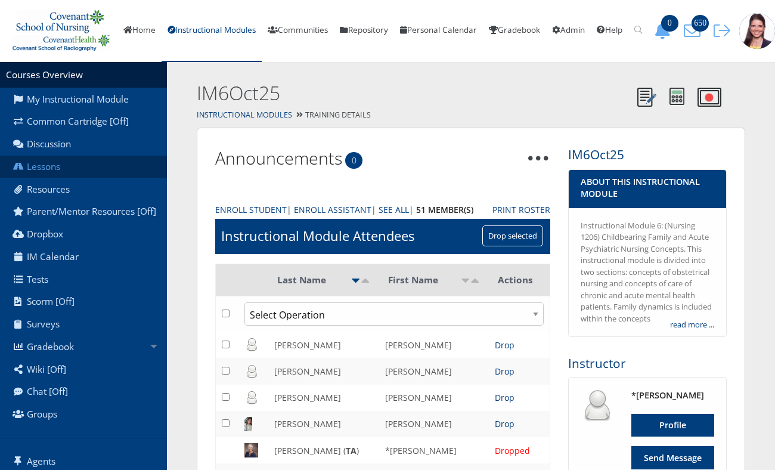
click at [50, 178] on link "Lessons" at bounding box center [83, 167] width 167 height 23
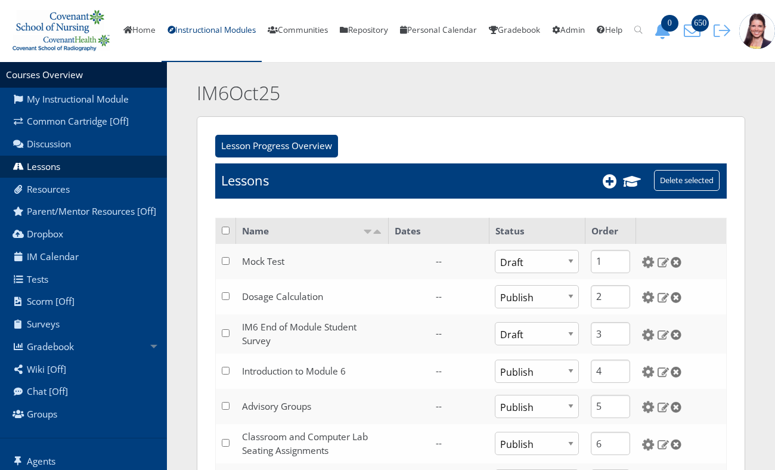
click at [600, 191] on td "Lessons" at bounding box center [431, 180] width 432 height 35
click at [604, 188] on icon at bounding box center [610, 181] width 14 height 14
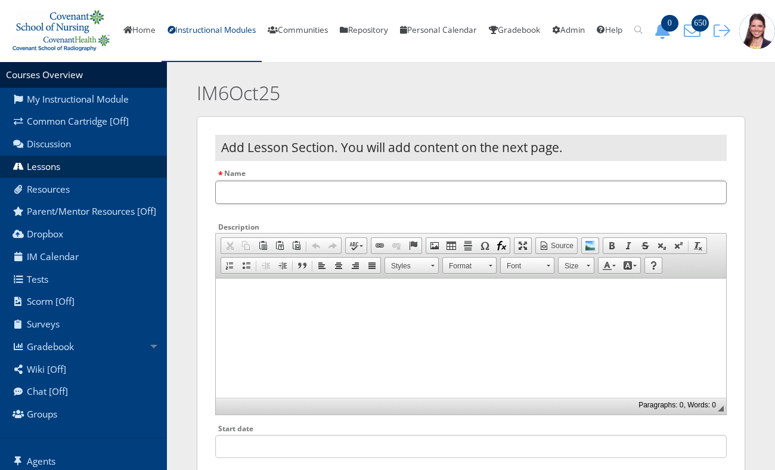
click at [394, 197] on input "Name" at bounding box center [470, 192] width 511 height 23
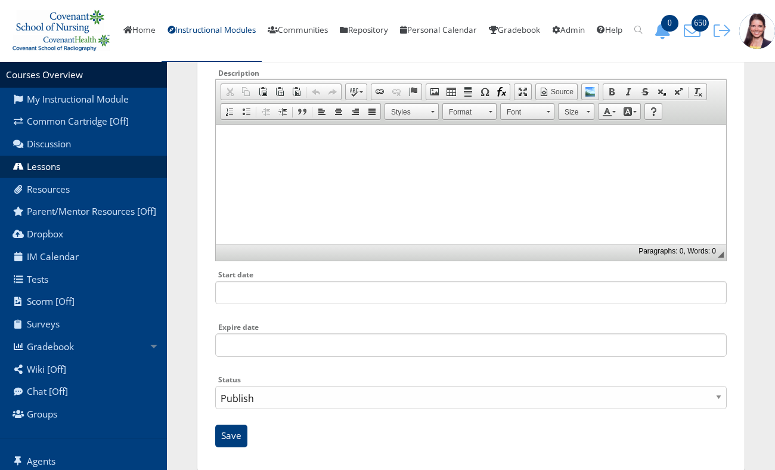
scroll to position [182, 0]
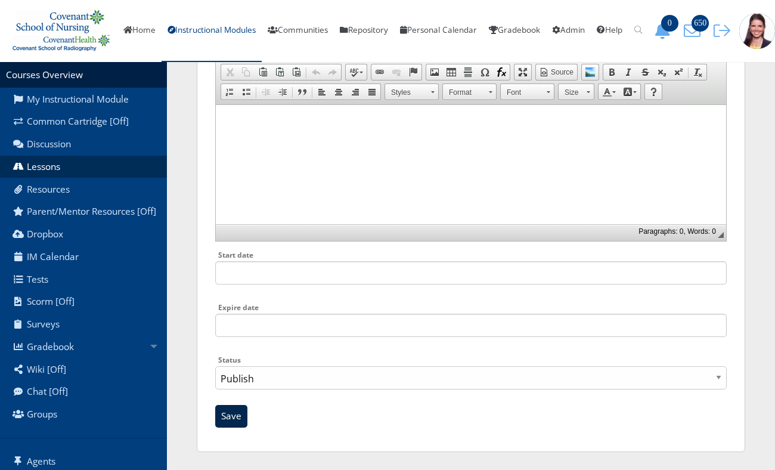
type input "CSON Need to Know Medications"
click at [235, 418] on input "Save" at bounding box center [231, 416] width 32 height 23
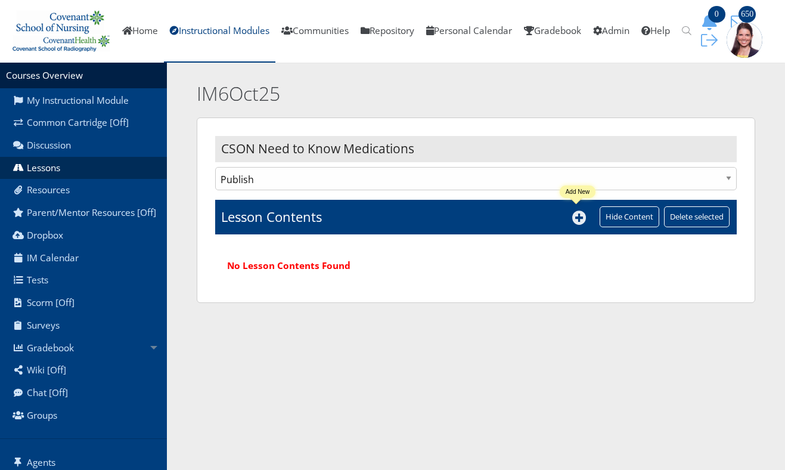
click at [578, 220] on icon at bounding box center [579, 217] width 14 height 14
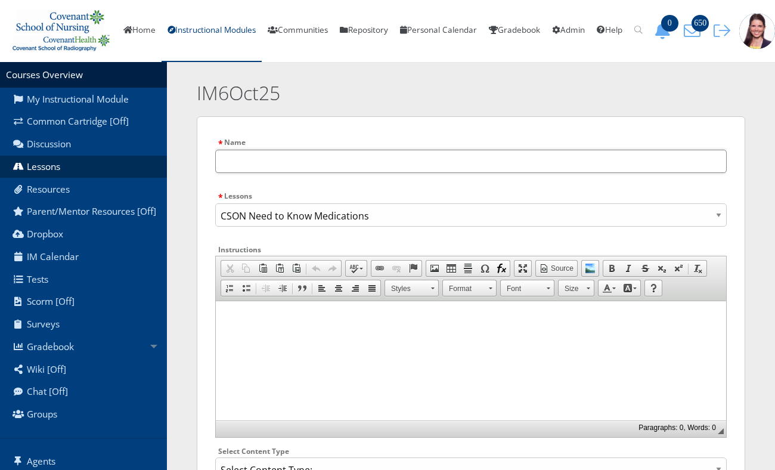
click at [255, 169] on input "text" at bounding box center [470, 161] width 511 height 23
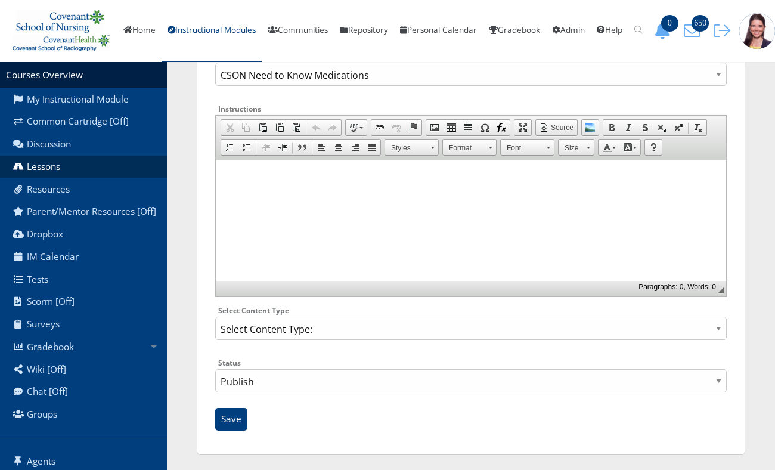
scroll to position [153, 0]
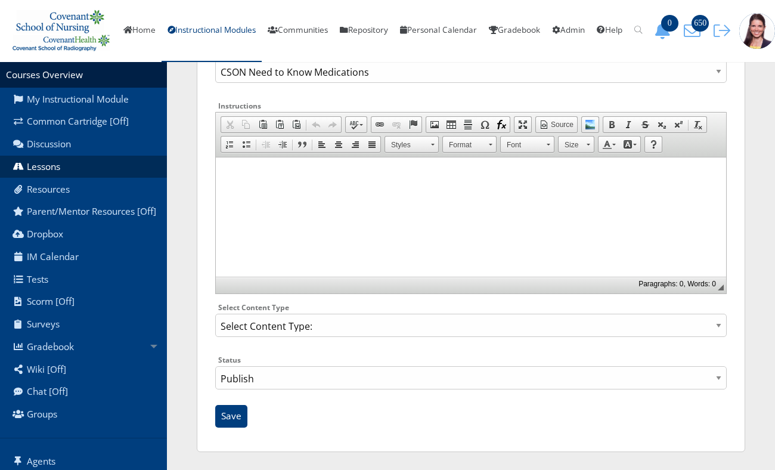
type input "CSON Need to Know Medications"
click at [340, 333] on select "Select Content Type: Add Audio File Add File Discussion Forum Discussion Post D…" at bounding box center [470, 325] width 511 height 23
select select "NewFile"
click option "Add File" at bounding box center [0, 0] width 0 height 0
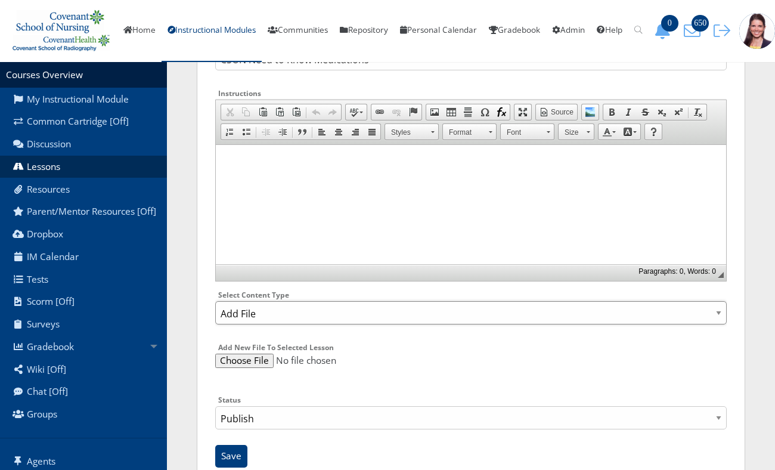
scroll to position [154, 0]
click at [234, 379] on div at bounding box center [470, 367] width 511 height 24
click at [221, 370] on input "file" at bounding box center [470, 362] width 511 height 14
type input "C:\fakepath\CSON Need to Know Medications_1025.pdf"
click at [231, 461] on input "Save" at bounding box center [231, 457] width 32 height 23
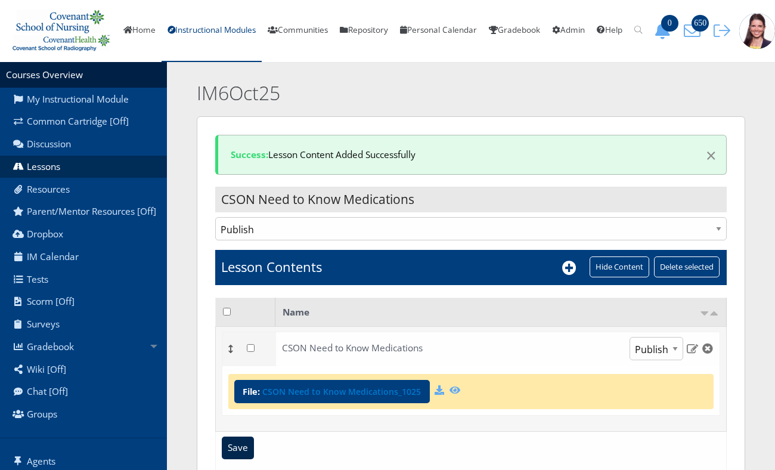
click at [242, 459] on input "Save" at bounding box center [238, 447] width 32 height 23
click at [229, 39] on link "Instructional Modules" at bounding box center [212, 31] width 100 height 62
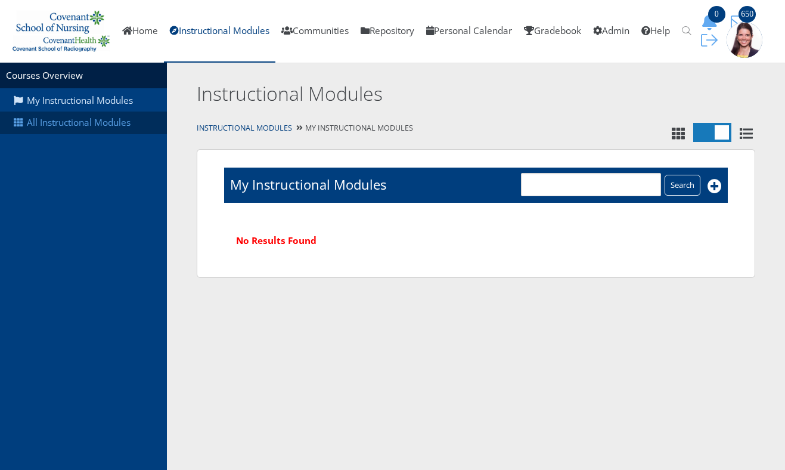
click at [89, 130] on link "All Instructional Modules" at bounding box center [83, 122] width 167 height 23
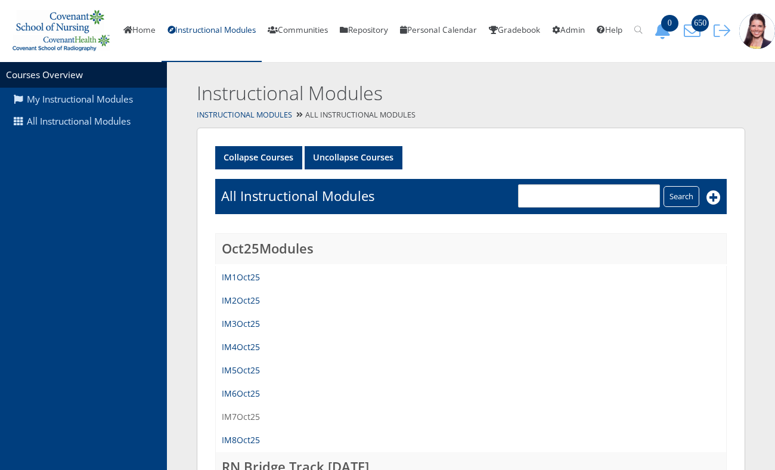
click at [238, 422] on link "IM7Oct25" at bounding box center [241, 416] width 38 height 11
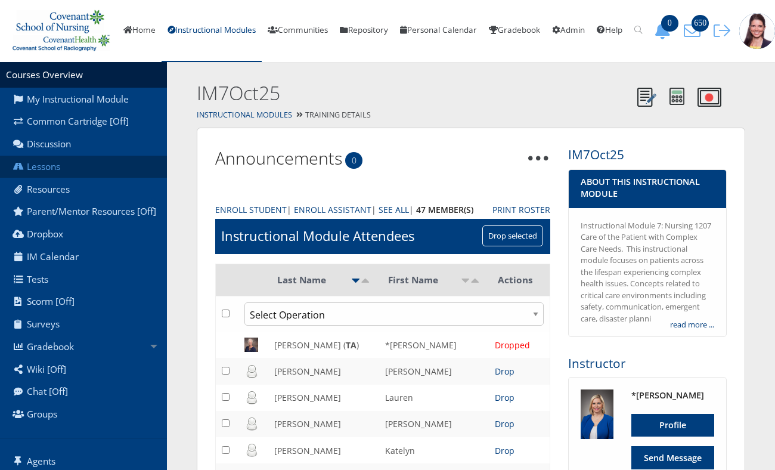
click at [57, 178] on link "Lessons" at bounding box center [83, 167] width 167 height 23
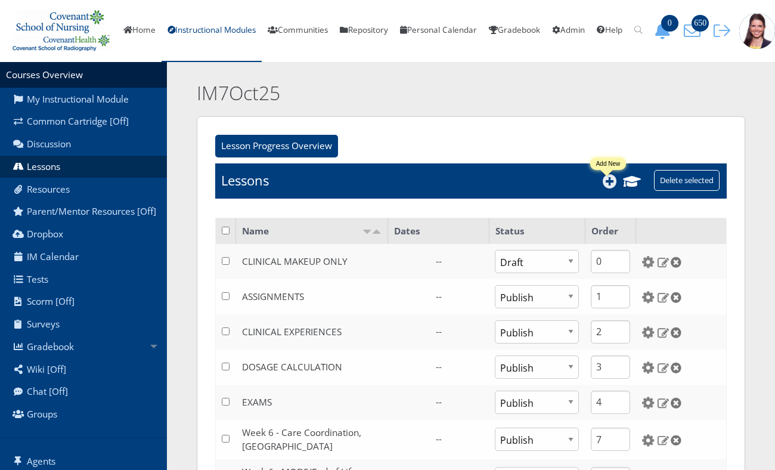
click at [606, 188] on icon at bounding box center [610, 181] width 14 height 14
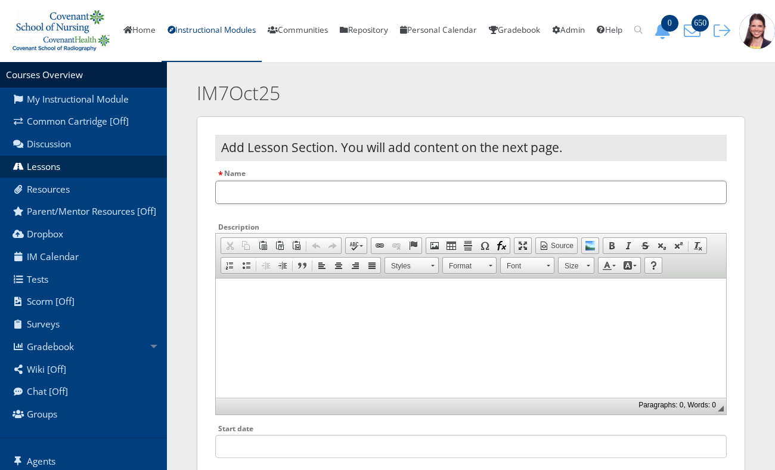
click at [333, 201] on input "Name" at bounding box center [470, 192] width 511 height 23
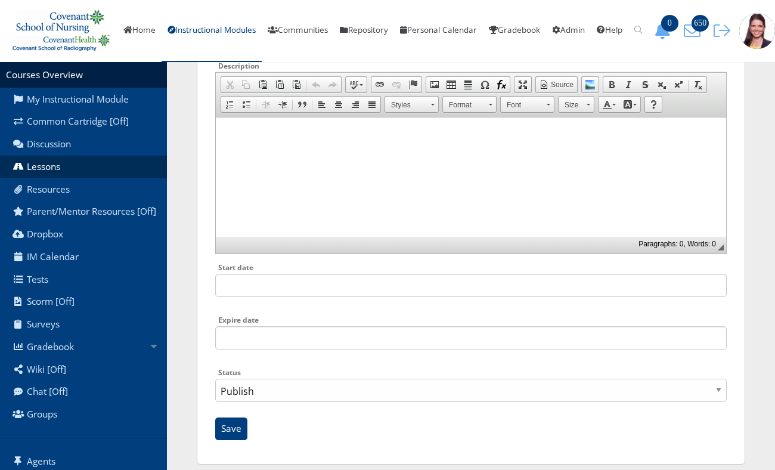
scroll to position [182, 0]
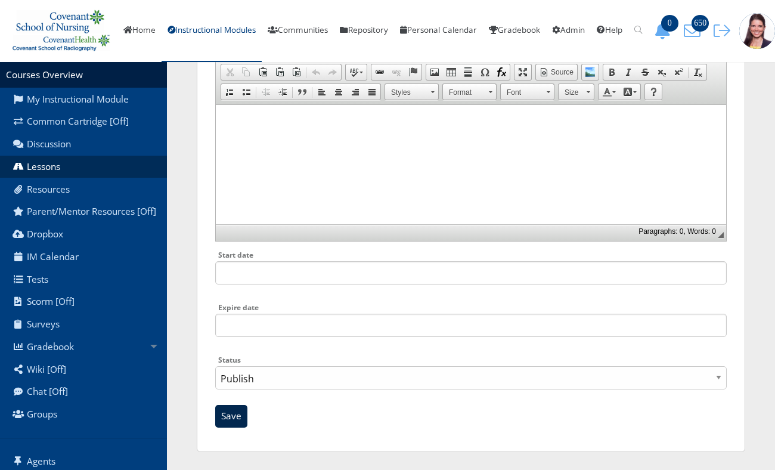
type input "CSON Need to Know Medications"
click at [226, 422] on input "Save" at bounding box center [231, 416] width 32 height 23
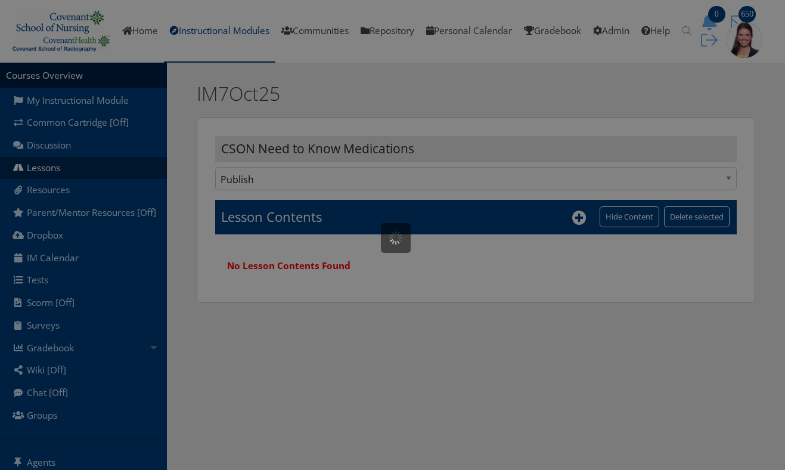
click at [230, 321] on html "You are previewing v9, to return to v8 please close this tab. Changes here will…" at bounding box center [392, 160] width 785 height 321
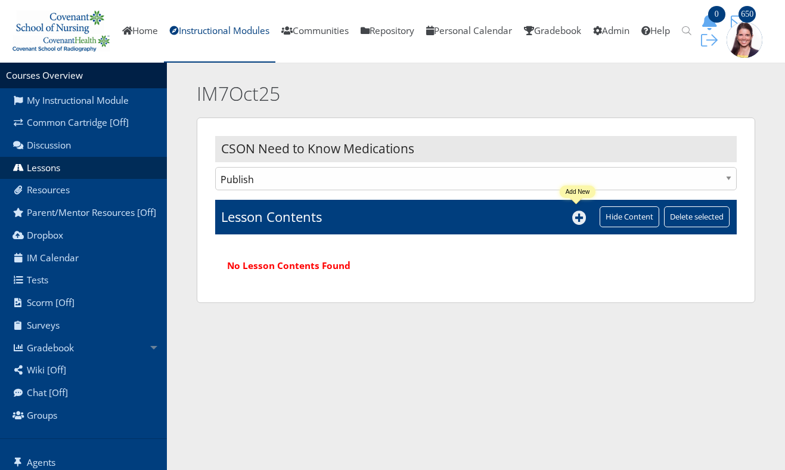
click at [574, 217] on icon at bounding box center [579, 217] width 14 height 14
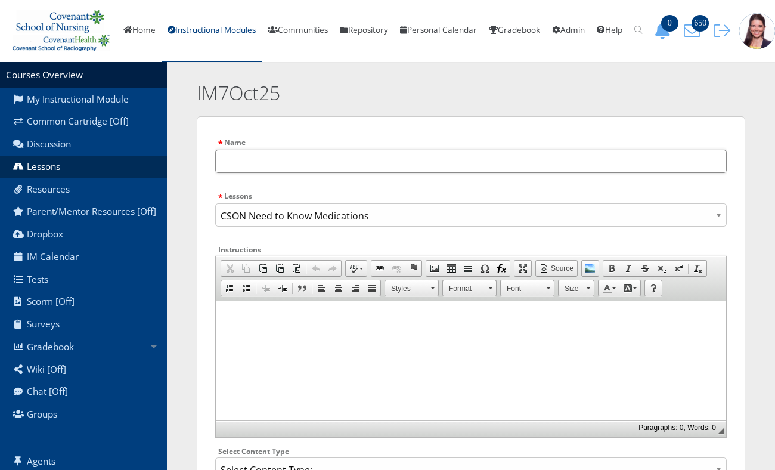
click at [257, 173] on input "text" at bounding box center [470, 161] width 511 height 23
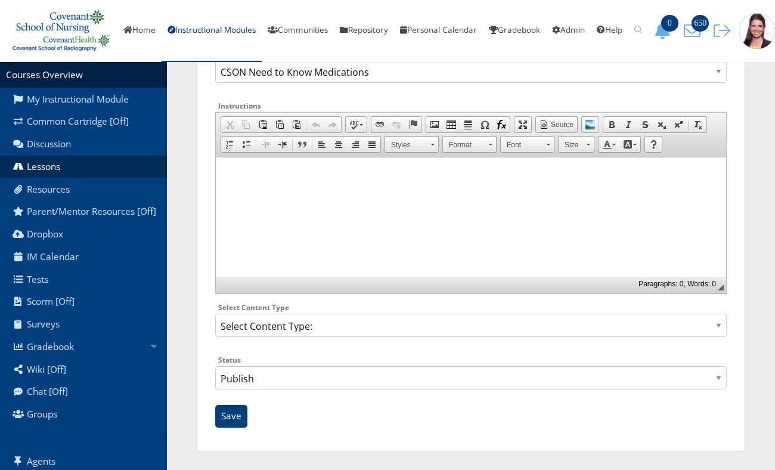
scroll to position [150, 0]
type input "CSON Need to Know Medications"
click at [215, 314] on select "Select Content Type: Add Audio File Add File Discussion Forum Discussion Post D…" at bounding box center [470, 325] width 511 height 23
select select "NewFile"
click option "Add File" at bounding box center [0, 0] width 0 height 0
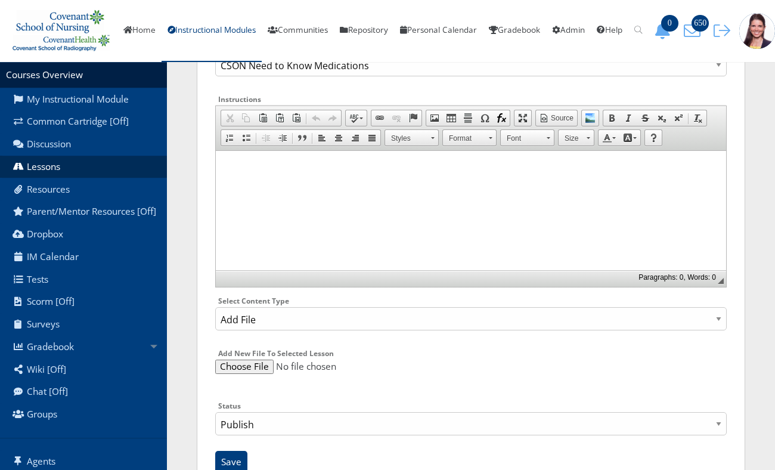
click at [246, 370] on input "file" at bounding box center [470, 366] width 511 height 14
type input "C:\fakepath\CSON Need to Know Medications_1025.pdf"
click at [235, 461] on input "Save" at bounding box center [231, 462] width 32 height 23
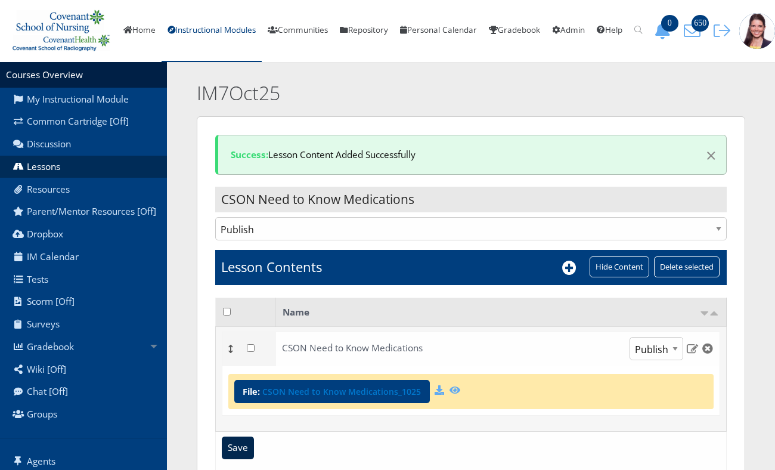
click at [243, 453] on input "Save" at bounding box center [238, 447] width 32 height 23
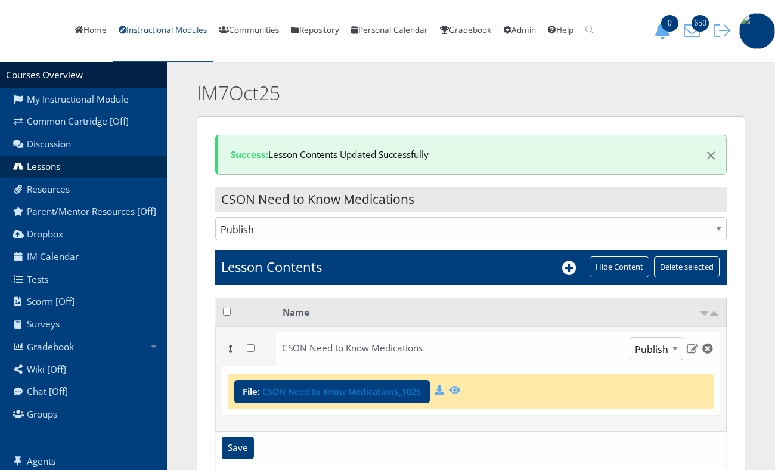
click at [213, 38] on link "Instructional Modules" at bounding box center [163, 31] width 100 height 62
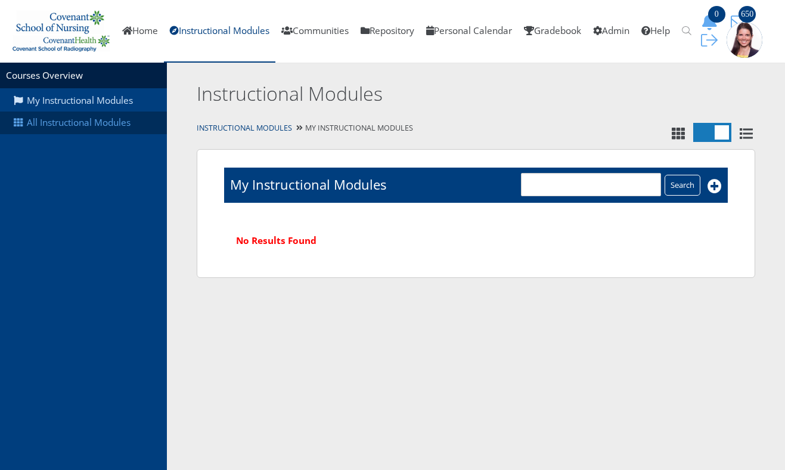
click at [124, 125] on link "All Instructional Modules" at bounding box center [83, 122] width 167 height 23
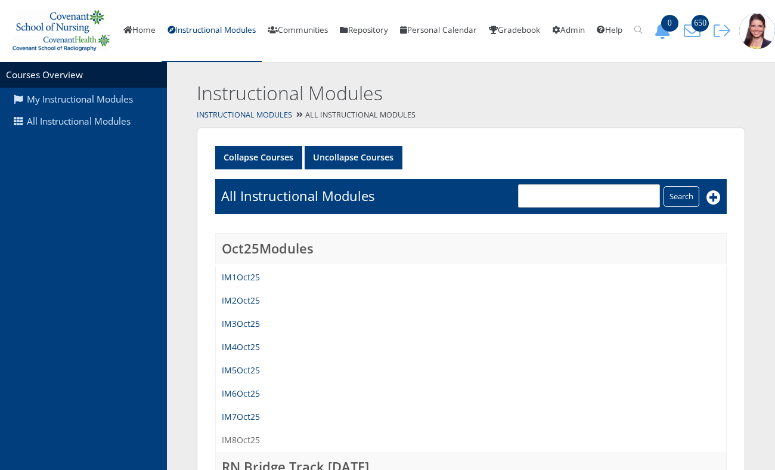
click at [247, 444] on link "IM8Oct25" at bounding box center [241, 439] width 38 height 11
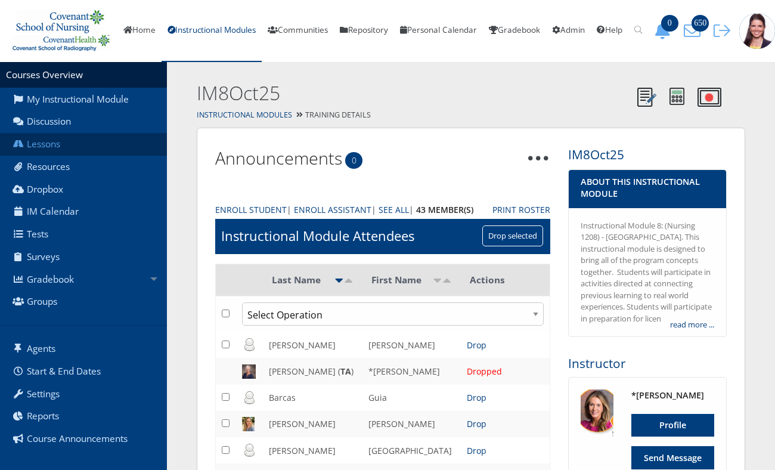
click at [54, 156] on link "Lessons" at bounding box center [83, 144] width 167 height 23
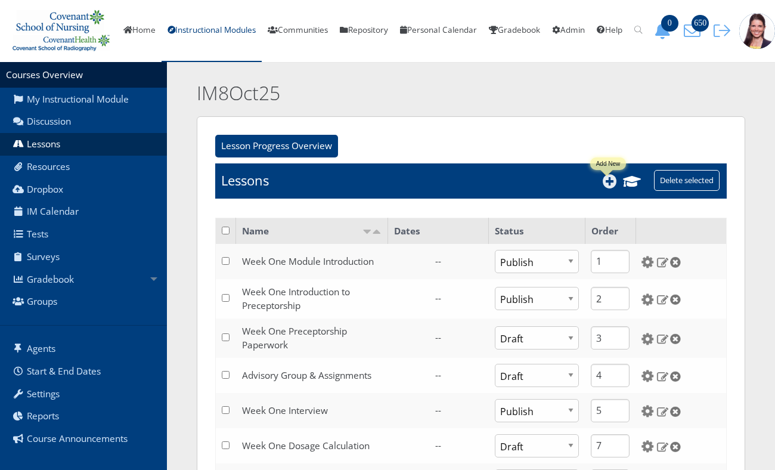
click at [606, 188] on icon at bounding box center [610, 181] width 14 height 14
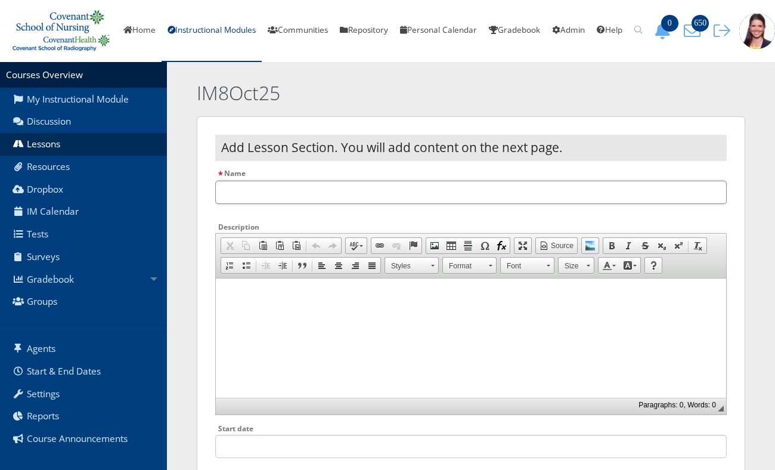
click at [266, 204] on input "Name" at bounding box center [470, 192] width 511 height 23
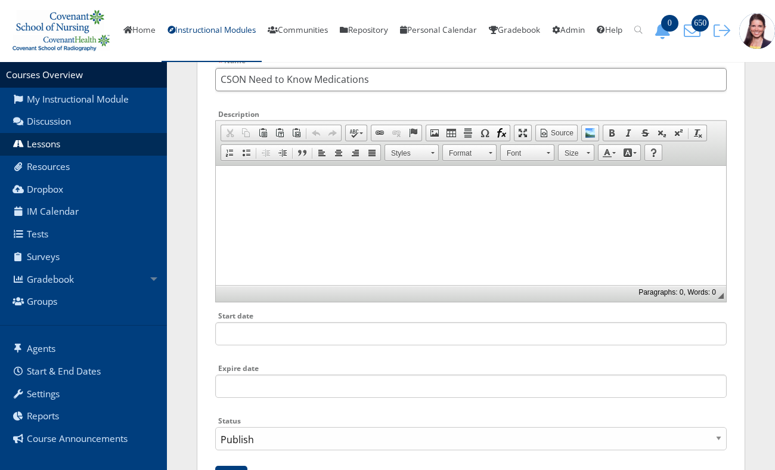
scroll to position [182, 0]
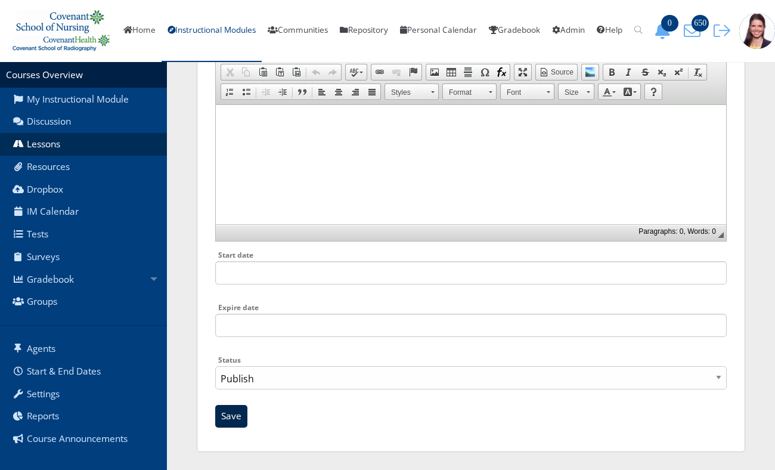
type input "CSON Need to Know Medications"
click at [228, 423] on input "Save" at bounding box center [231, 416] width 32 height 23
click at [241, 424] on input "Save" at bounding box center [231, 416] width 32 height 23
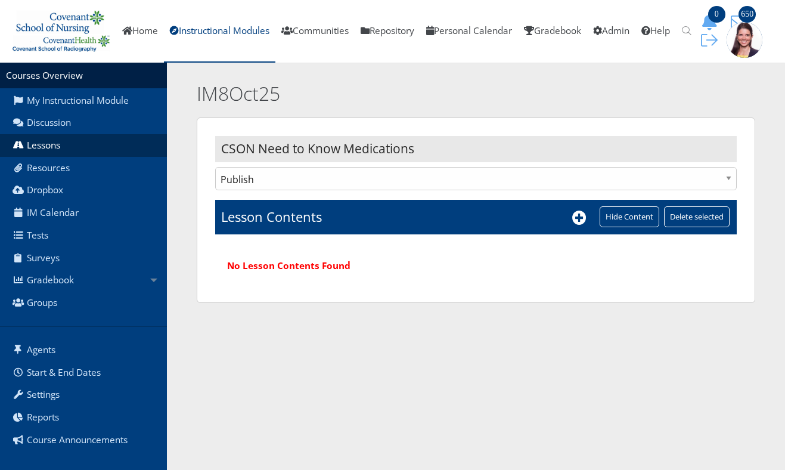
click at [232, 321] on html "You are previewing v9, to return to v8 please close this tab. Changes here will…" at bounding box center [392, 160] width 785 height 321
click at [576, 216] on icon at bounding box center [579, 217] width 14 height 14
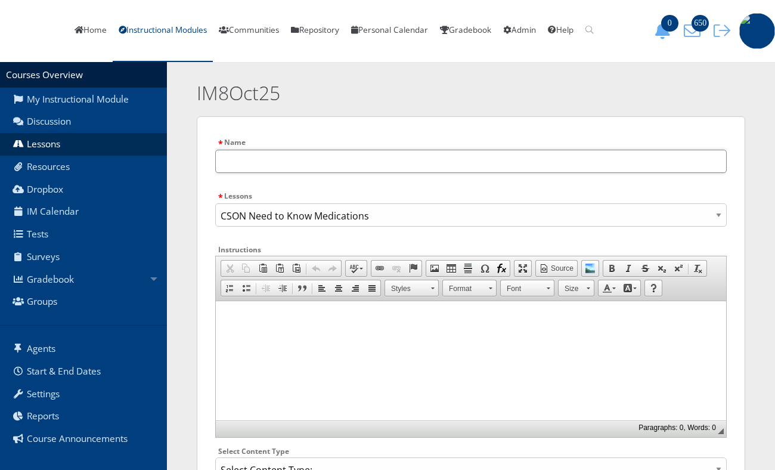
click at [290, 160] on input "text" at bounding box center [470, 161] width 511 height 23
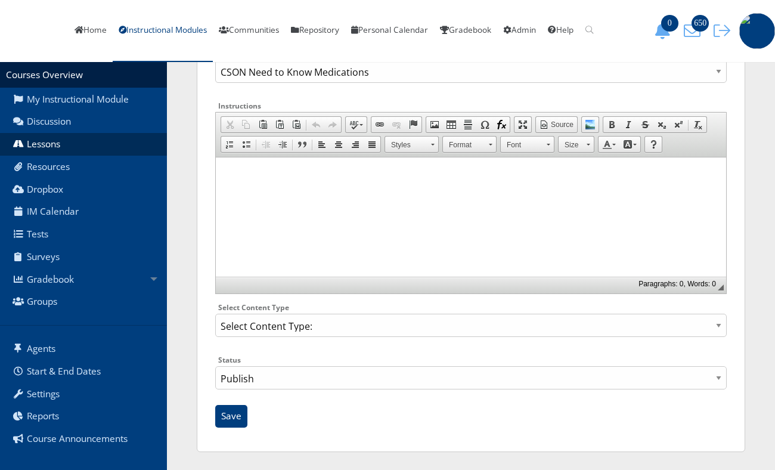
scroll to position [153, 0]
type input "CSON Need to Know Medications"
click at [306, 325] on select "Select Content Type: Add Audio File Add File Discussion Forum Discussion Post D…" at bounding box center [470, 325] width 511 height 23
select select "NewFile"
click option "Add File" at bounding box center [0, 0] width 0 height 0
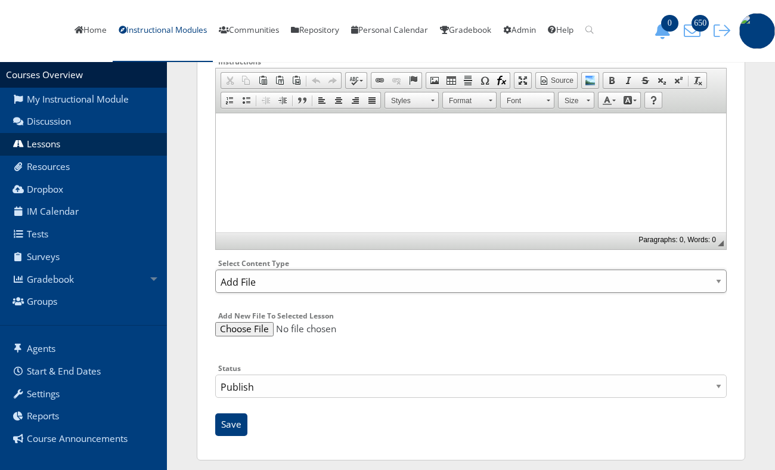
scroll to position [206, 0]
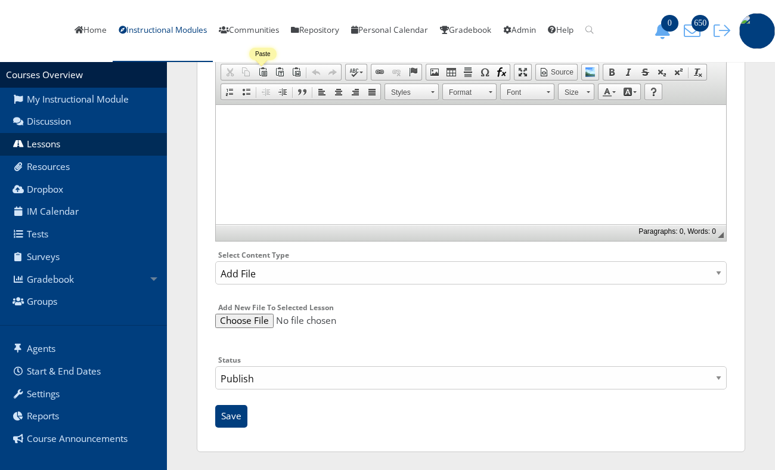
click at [245, 324] on input "file" at bounding box center [470, 321] width 511 height 14
type input "C:\fakepath\CSON Need to Know Medications_1025.pdf"
click at [241, 421] on input "Save" at bounding box center [231, 416] width 32 height 23
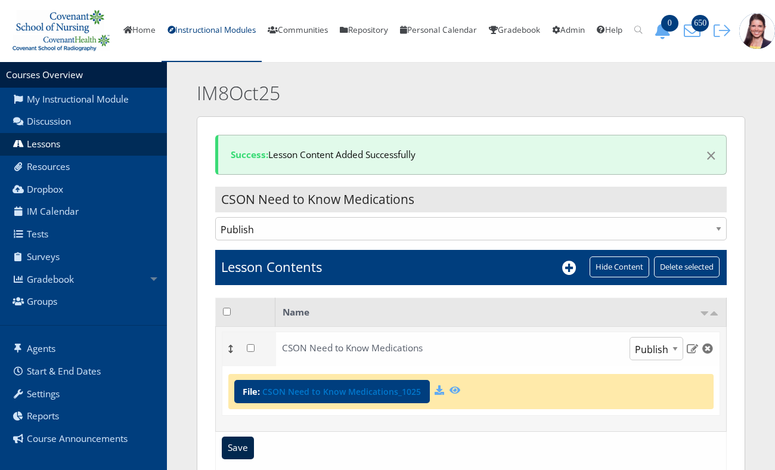
click at [233, 459] on input "Save" at bounding box center [238, 447] width 32 height 23
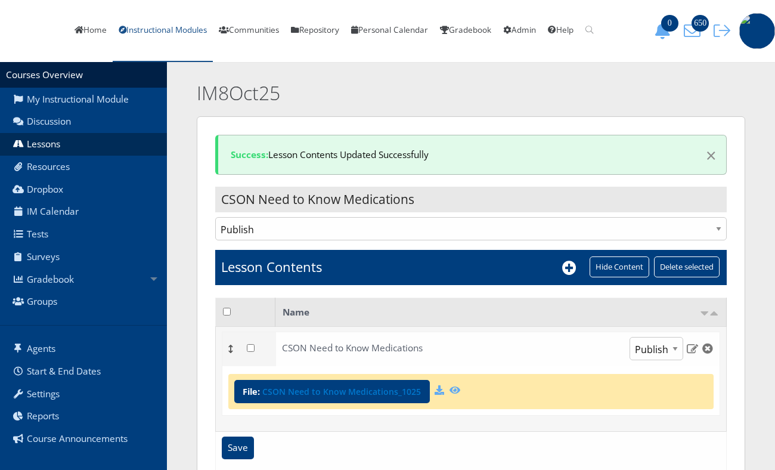
click at [213, 30] on link "Instructional Modules" at bounding box center [163, 31] width 100 height 62
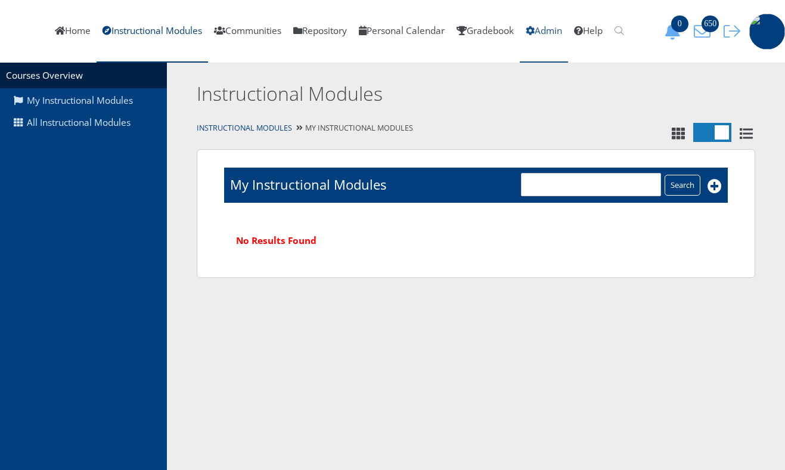
click at [568, 37] on link "Admin" at bounding box center [544, 31] width 48 height 63
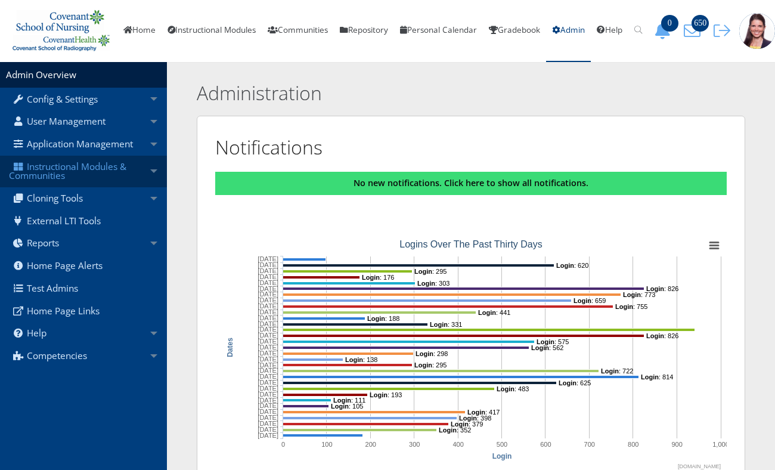
click at [82, 178] on link "Instructional Modules & Communities" at bounding box center [83, 172] width 167 height 32
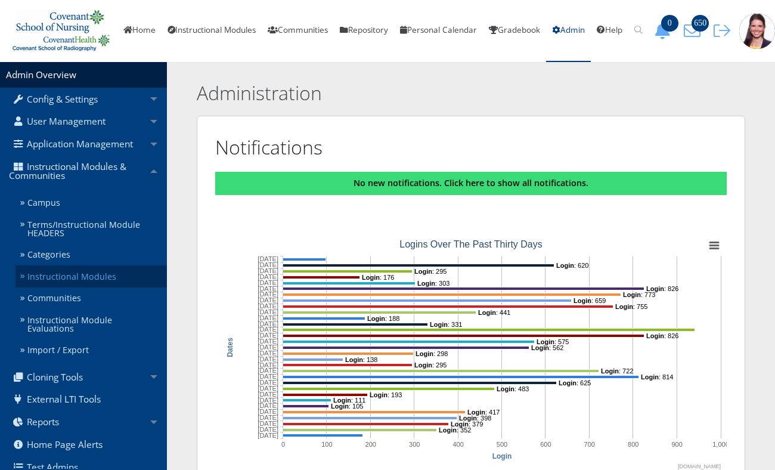
click at [76, 287] on link "Instructional Modules" at bounding box center [90, 276] width 151 height 22
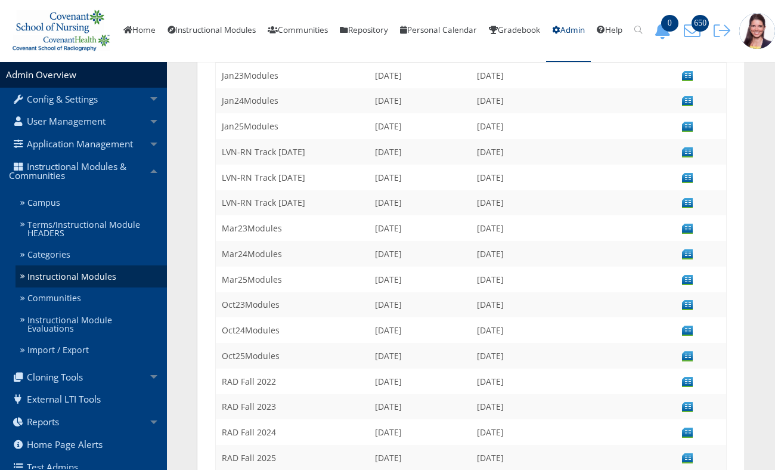
scroll to position [411, 0]
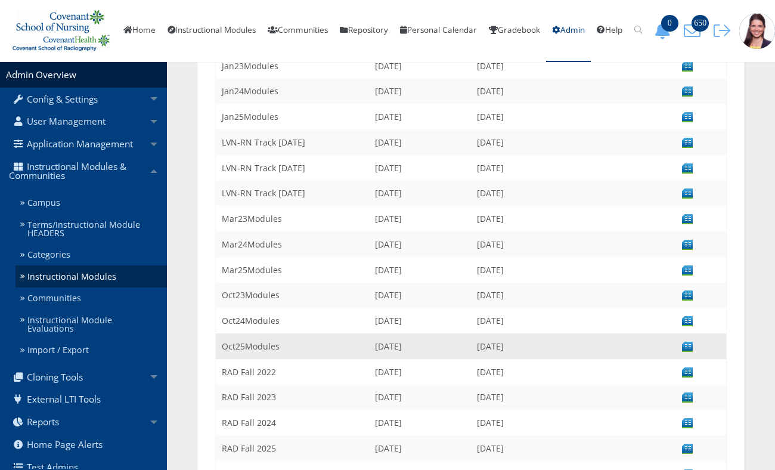
click at [690, 340] on img at bounding box center [687, 346] width 13 height 13
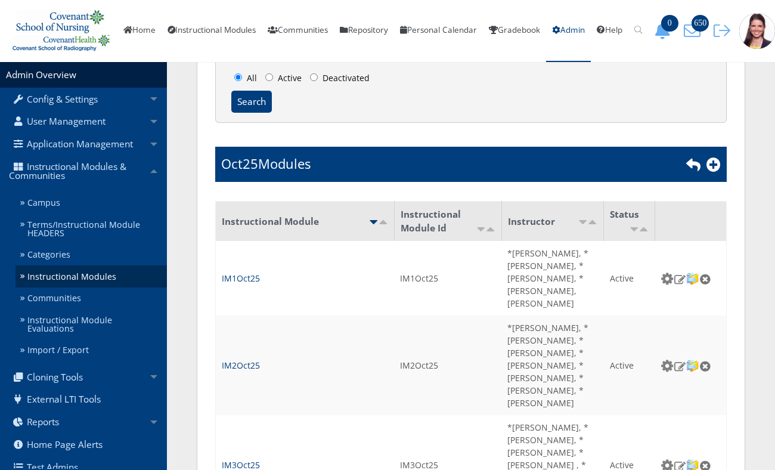
scroll to position [188, 0]
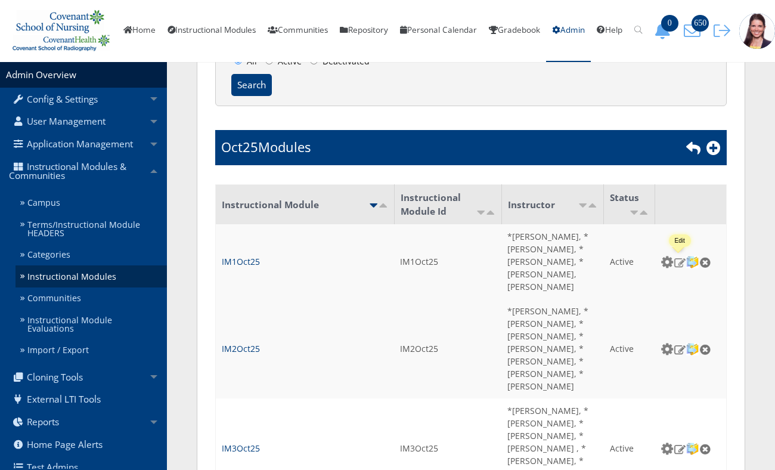
click at [678, 266] on img at bounding box center [680, 262] width 13 height 11
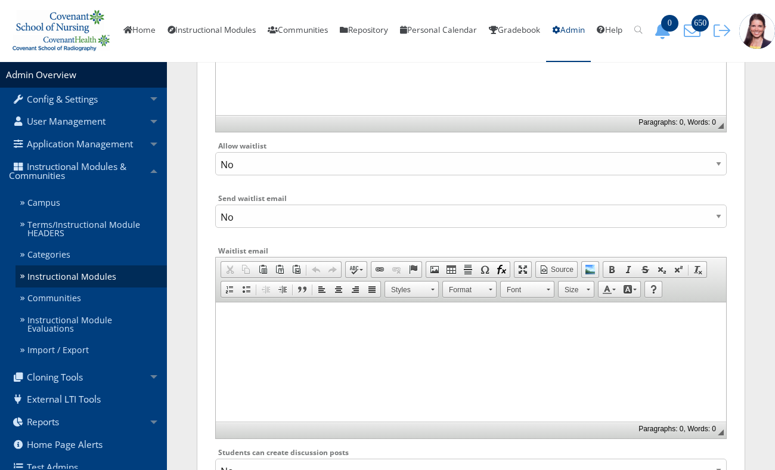
scroll to position [1126, 0]
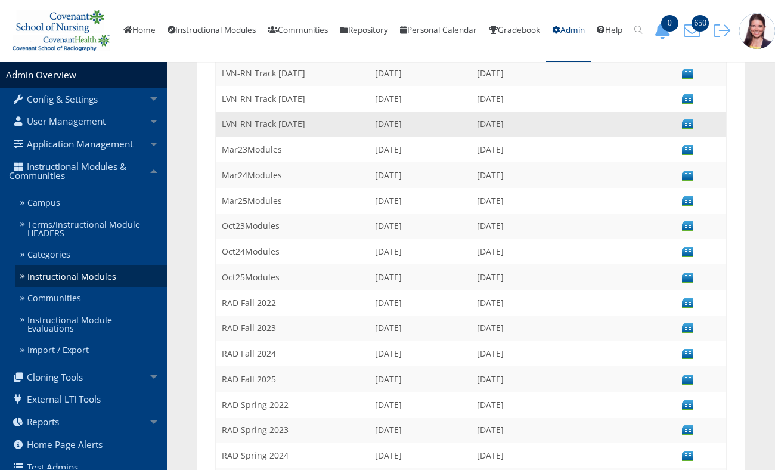
scroll to position [480, 0]
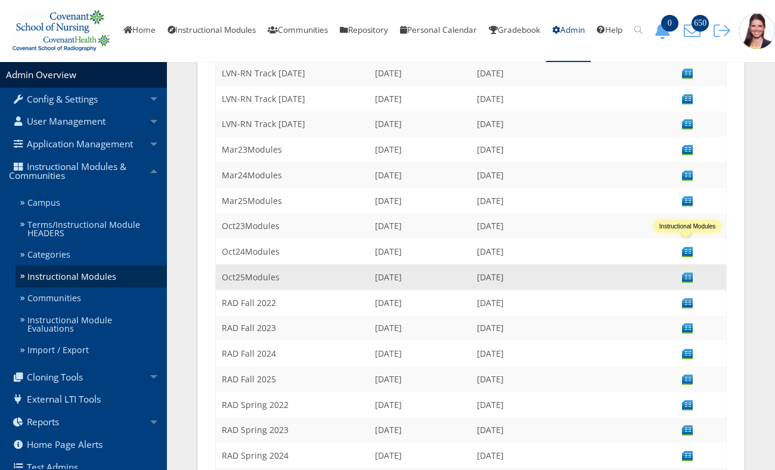
click at [683, 271] on img at bounding box center [687, 277] width 13 height 13
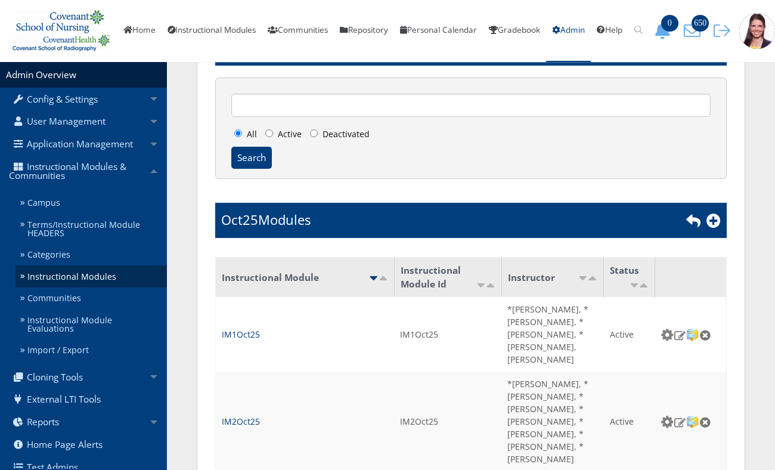
scroll to position [119, 0]
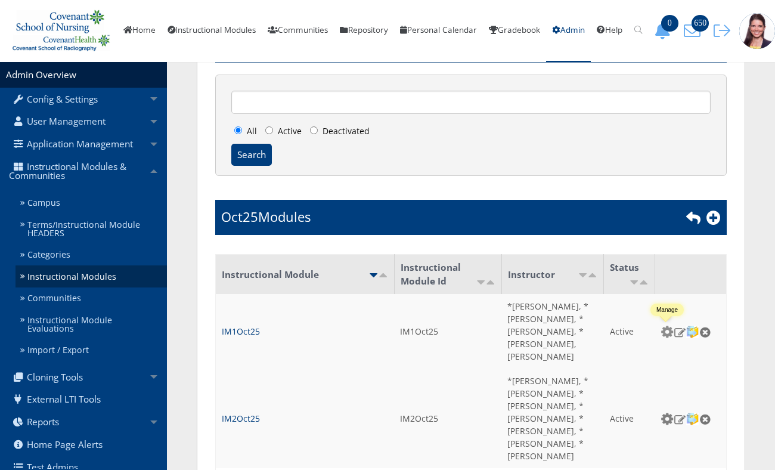
click at [666, 334] on img at bounding box center [667, 331] width 13 height 13
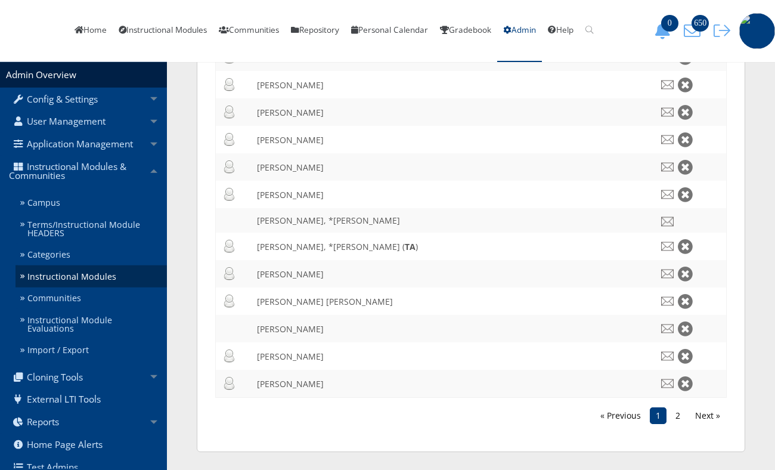
scroll to position [1548, 0]
